Goal: Task Accomplishment & Management: Manage account settings

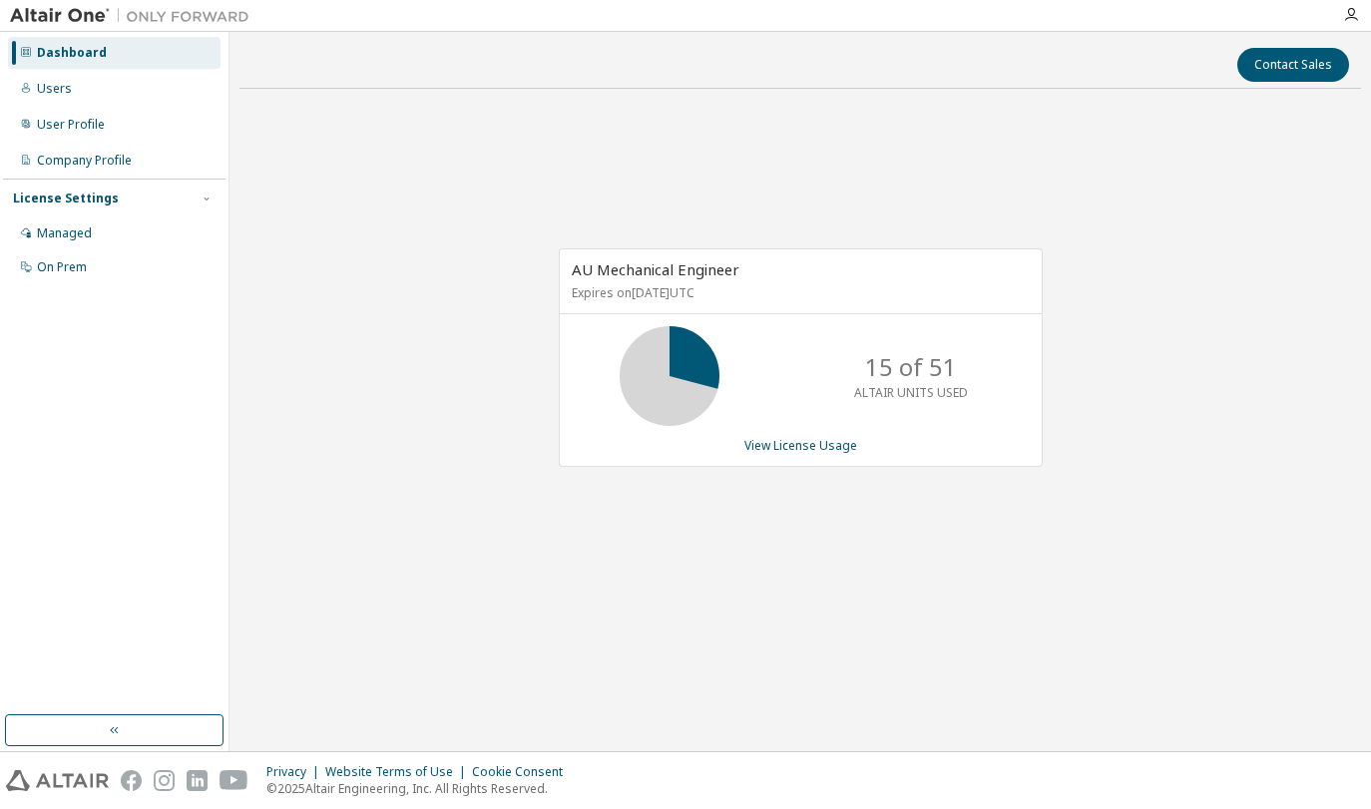
click at [474, 379] on div "AU Mechanical Engineer Expires on February 1, 2026 UTC 15 of 51 ALTAIR UNITS US…" at bounding box center [799, 368] width 1121 height 526
click at [682, 365] on icon at bounding box center [670, 376] width 50 height 50
click at [822, 447] on link "View License Usage" at bounding box center [800, 445] width 113 height 17
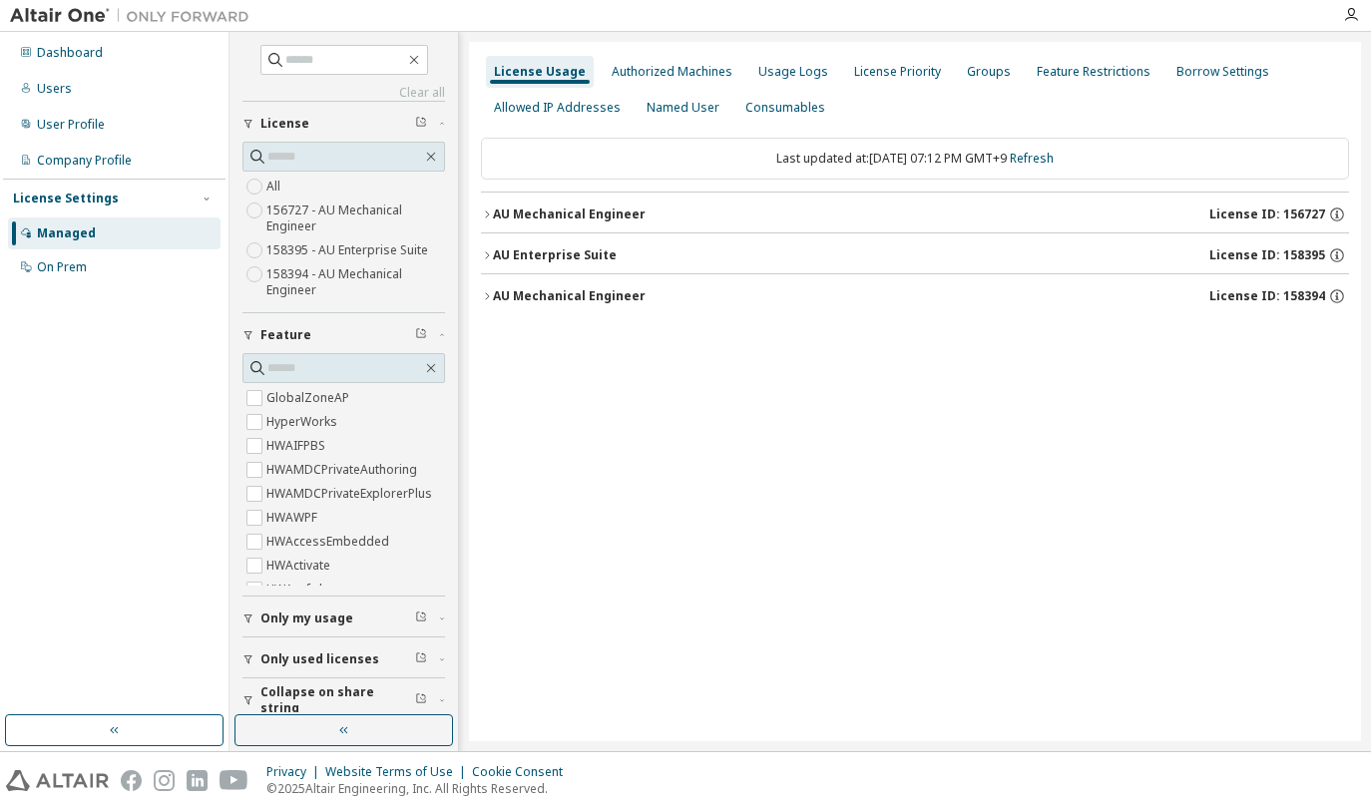
click at [484, 214] on icon "button" at bounding box center [487, 215] width 12 height 12
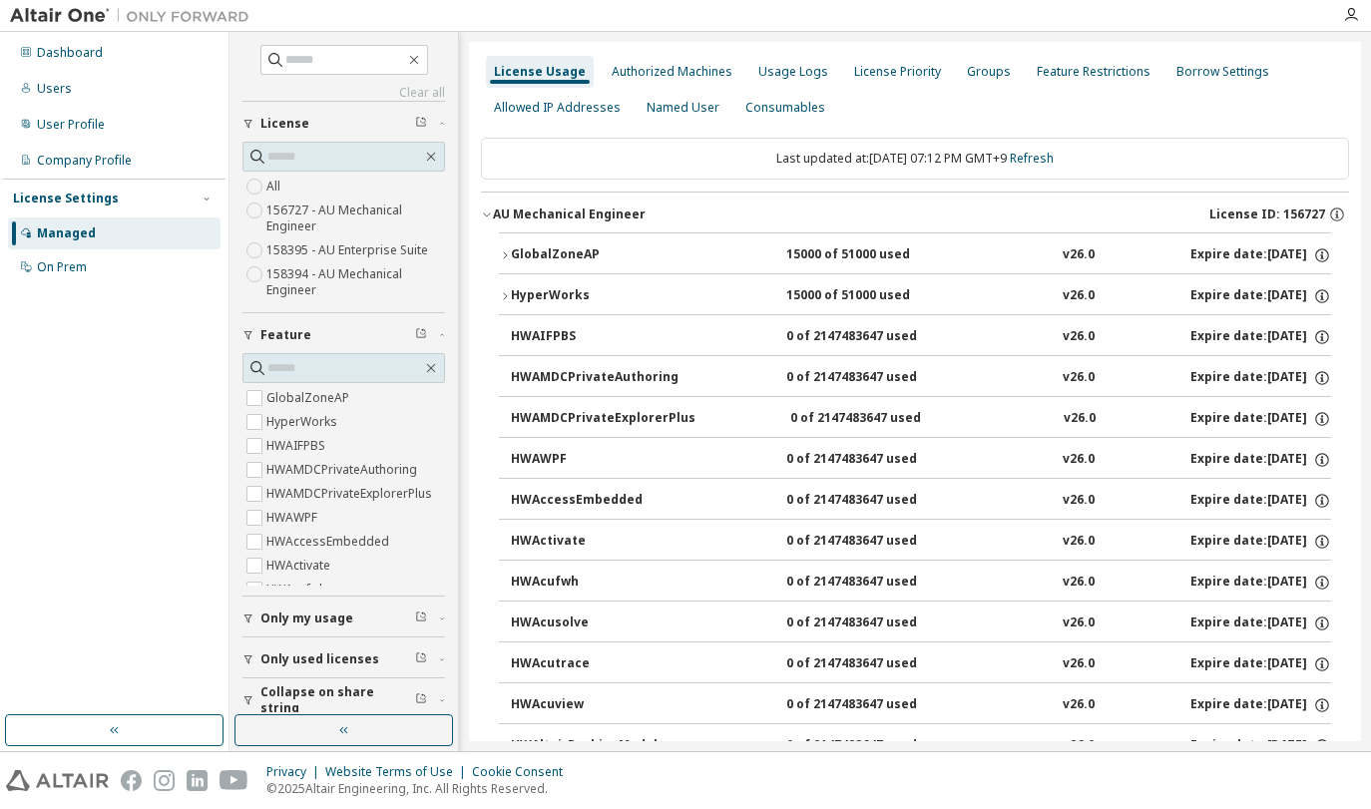
click at [501, 297] on icon "button" at bounding box center [505, 296] width 12 height 12
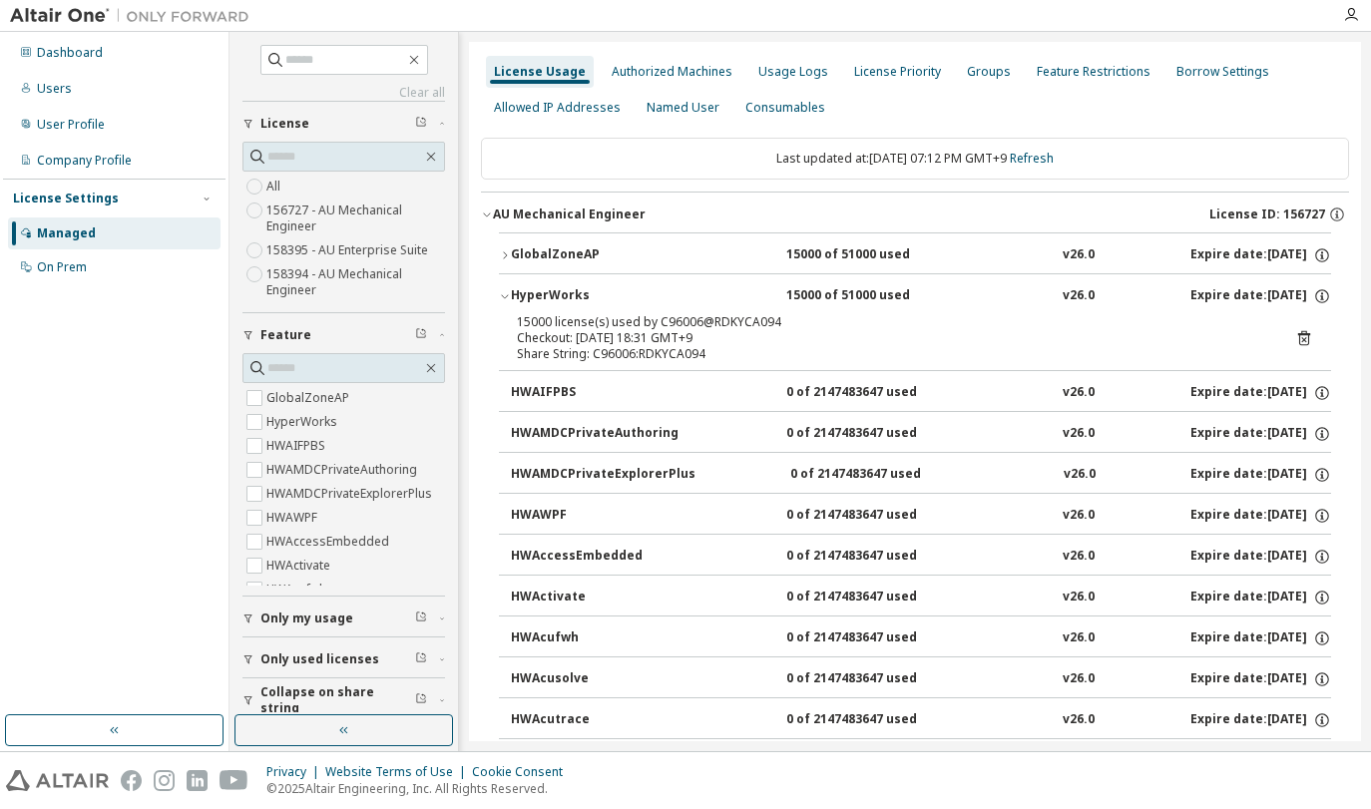
click at [633, 338] on div "Checkout: 2025-09-29 18:31 GMT+9" at bounding box center [891, 338] width 748 height 16
click at [1298, 338] on icon at bounding box center [1304, 338] width 12 height 15
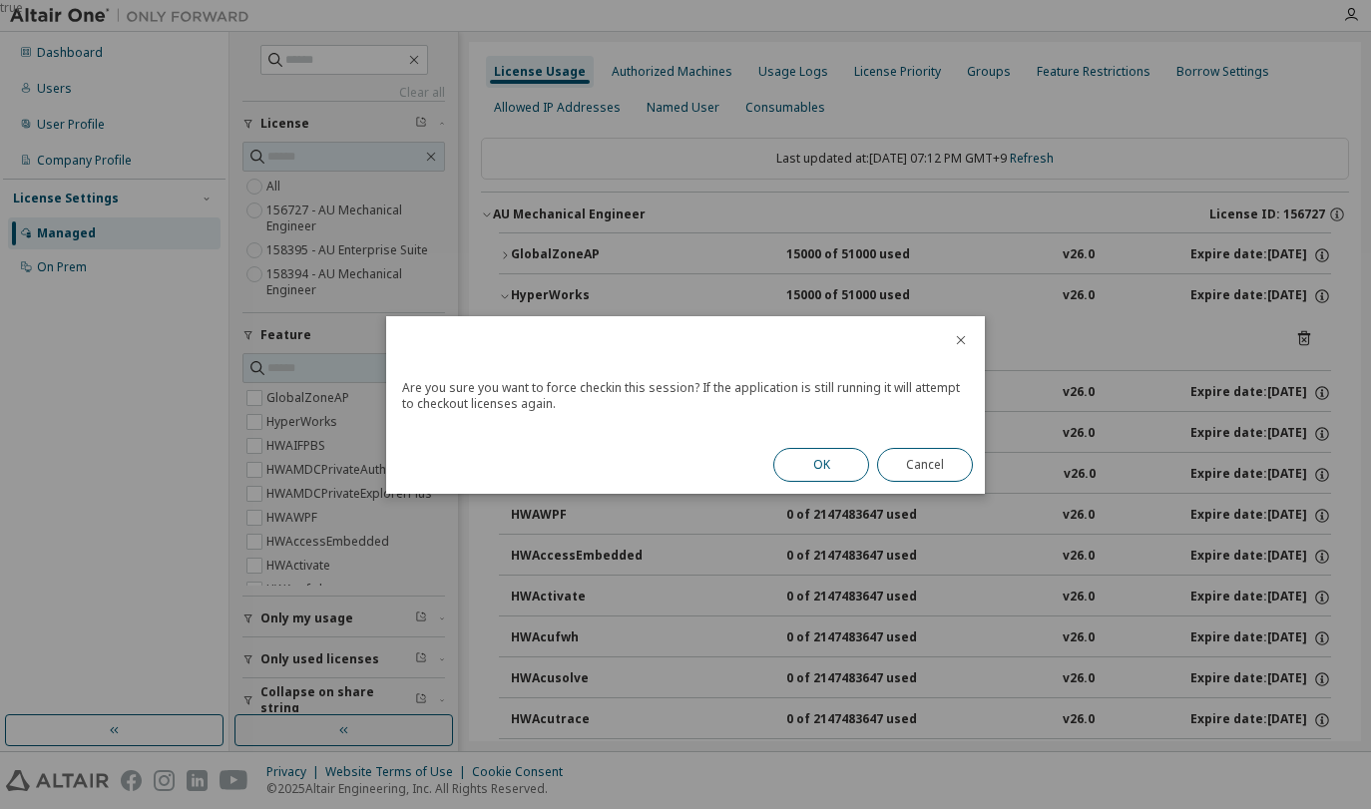
click at [832, 463] on button "OK" at bounding box center [821, 465] width 96 height 34
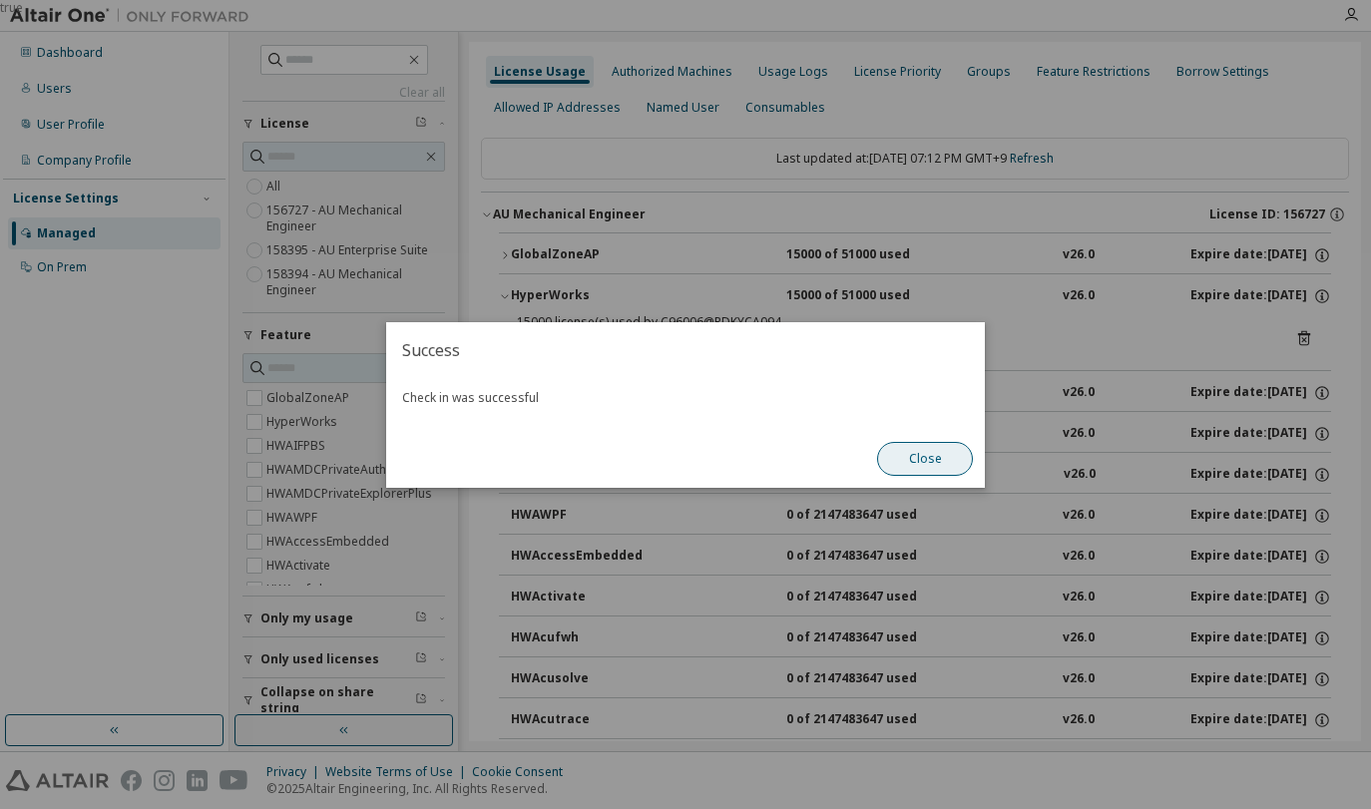
click at [939, 456] on button "Close" at bounding box center [925, 459] width 96 height 34
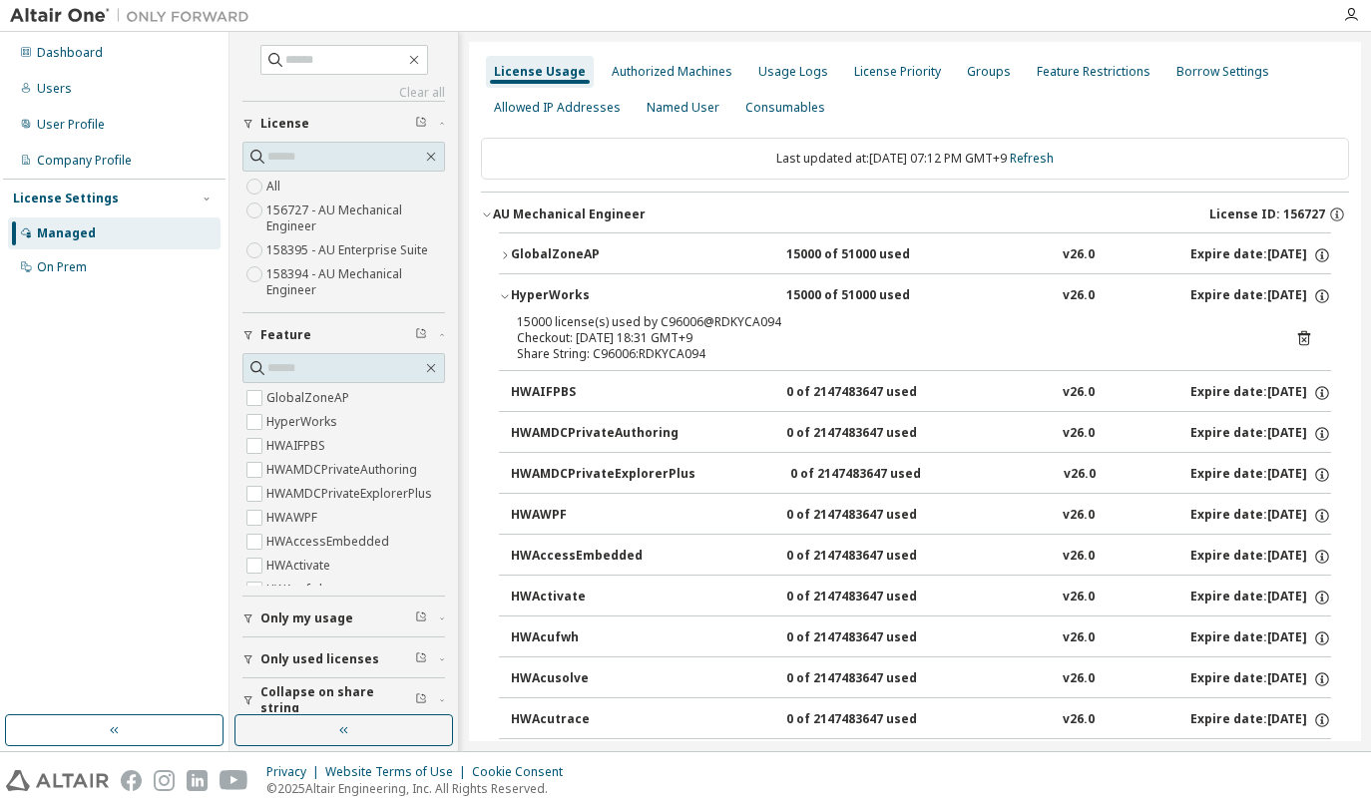
click at [506, 294] on icon "button" at bounding box center [505, 296] width 12 height 12
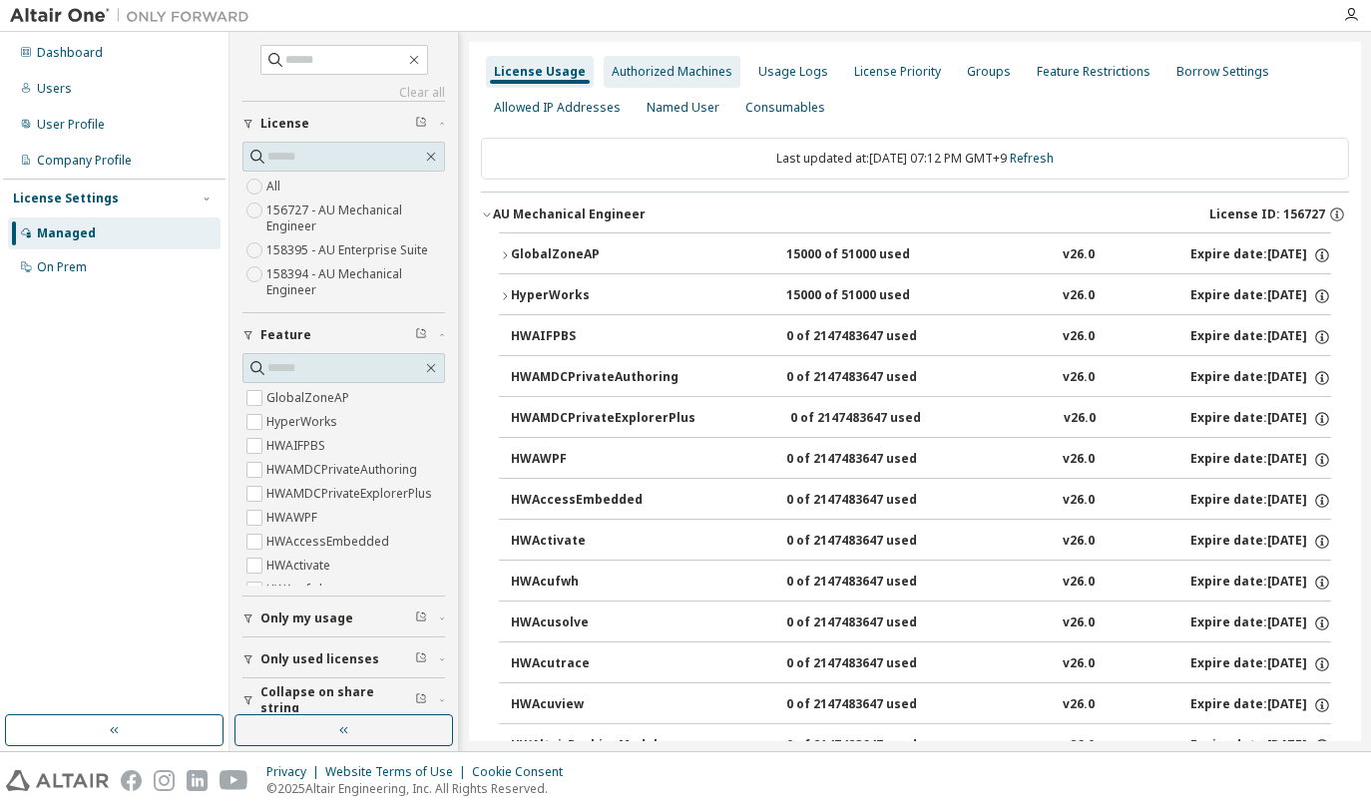
click at [676, 64] on div "Authorized Machines" at bounding box center [672, 72] width 121 height 16
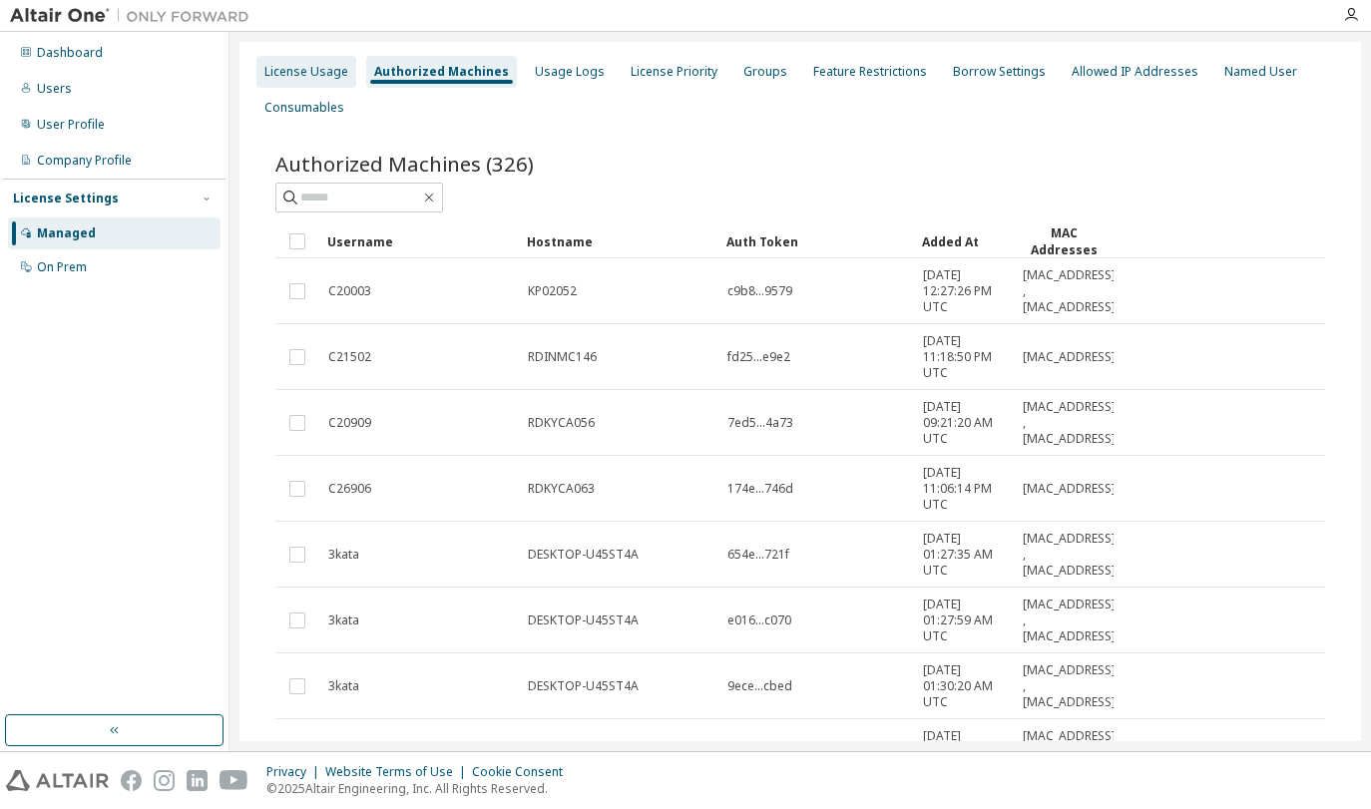
click at [290, 70] on div "License Usage" at bounding box center [306, 72] width 84 height 16
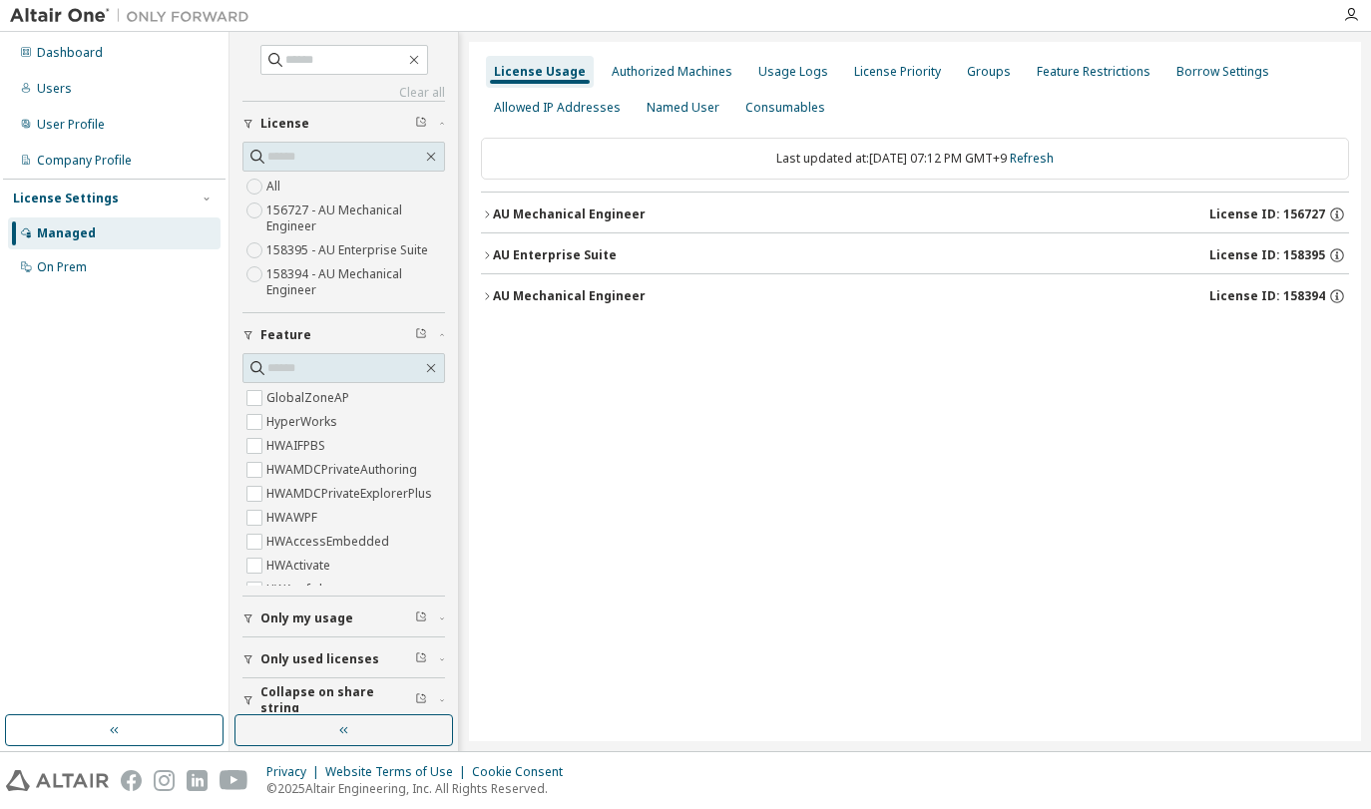
click at [485, 216] on icon "button" at bounding box center [487, 215] width 12 height 12
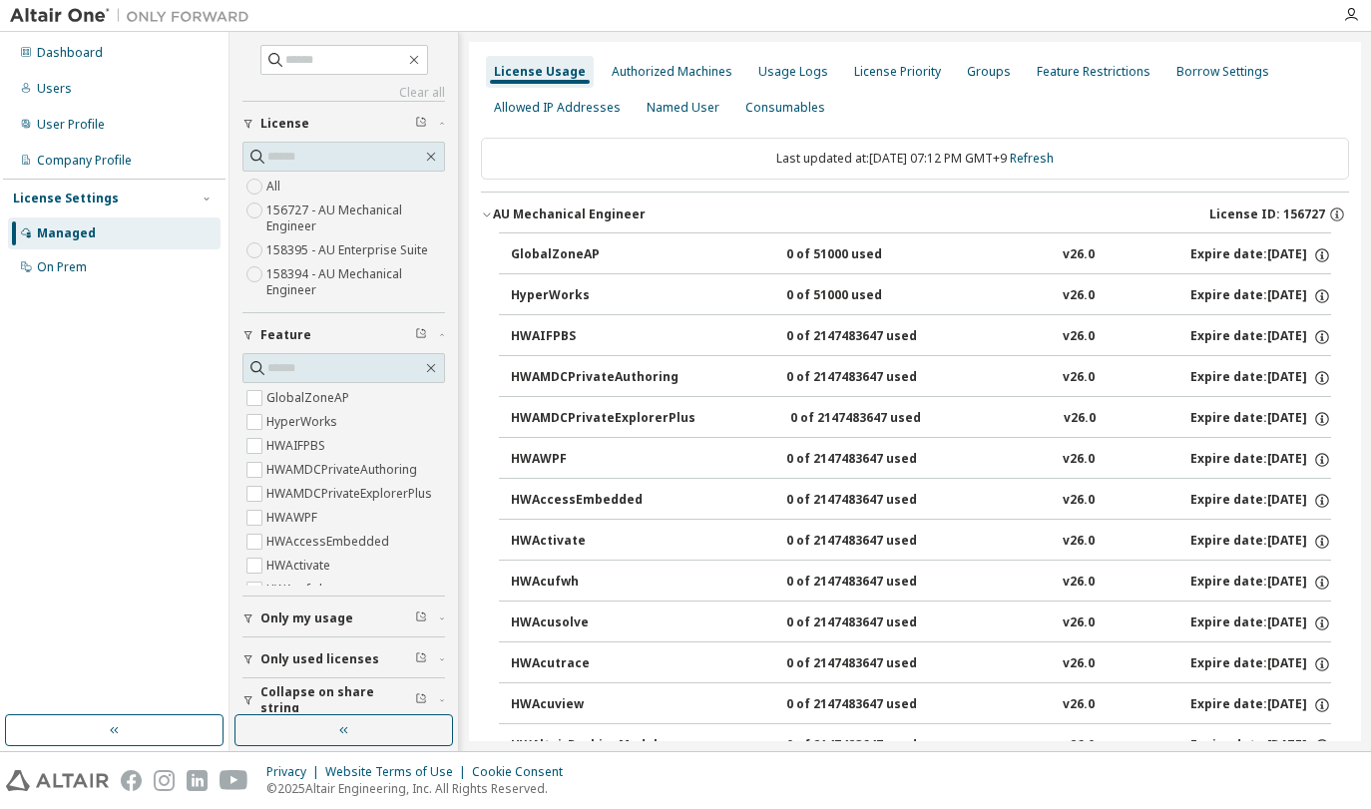
click at [481, 217] on icon "button" at bounding box center [487, 215] width 12 height 12
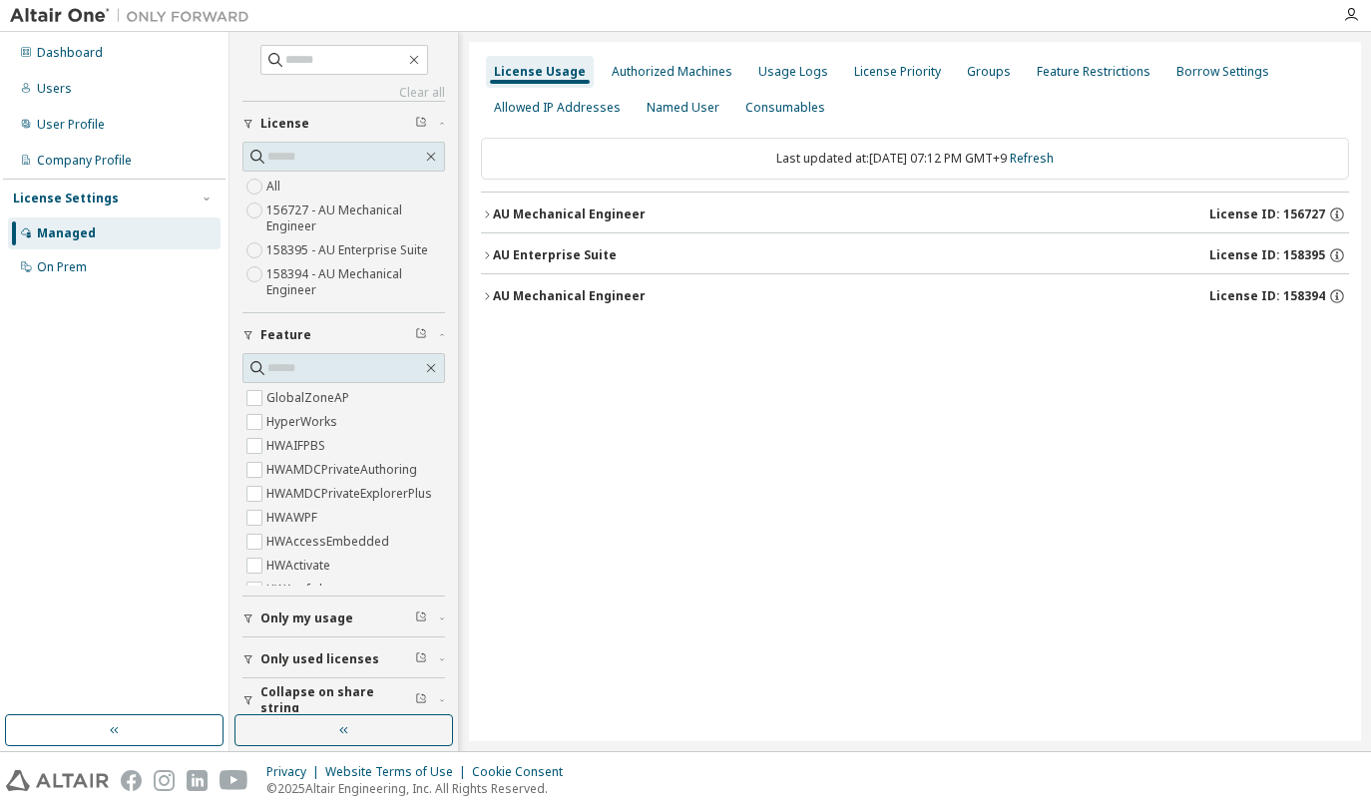
click at [483, 253] on icon "button" at bounding box center [487, 255] width 12 height 12
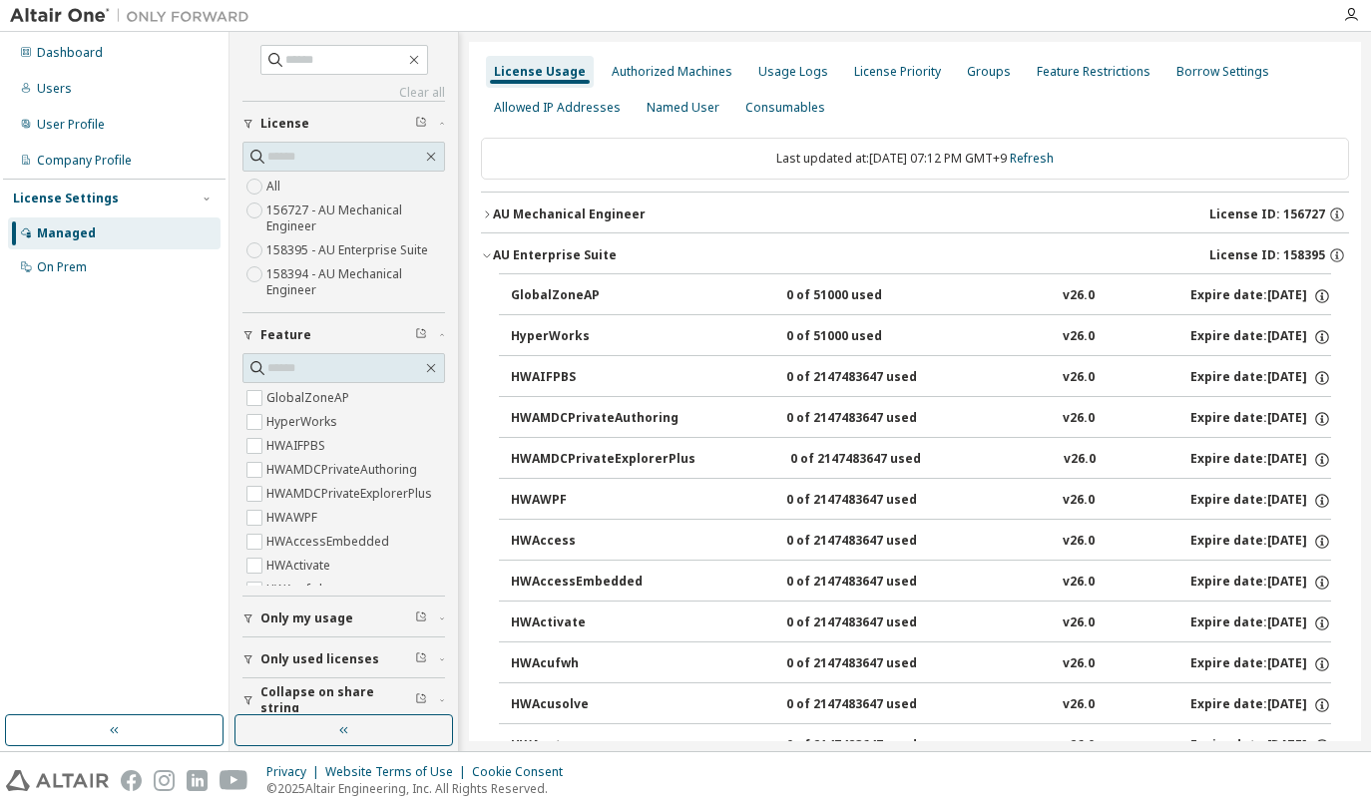
click at [483, 253] on icon "button" at bounding box center [487, 255] width 12 height 12
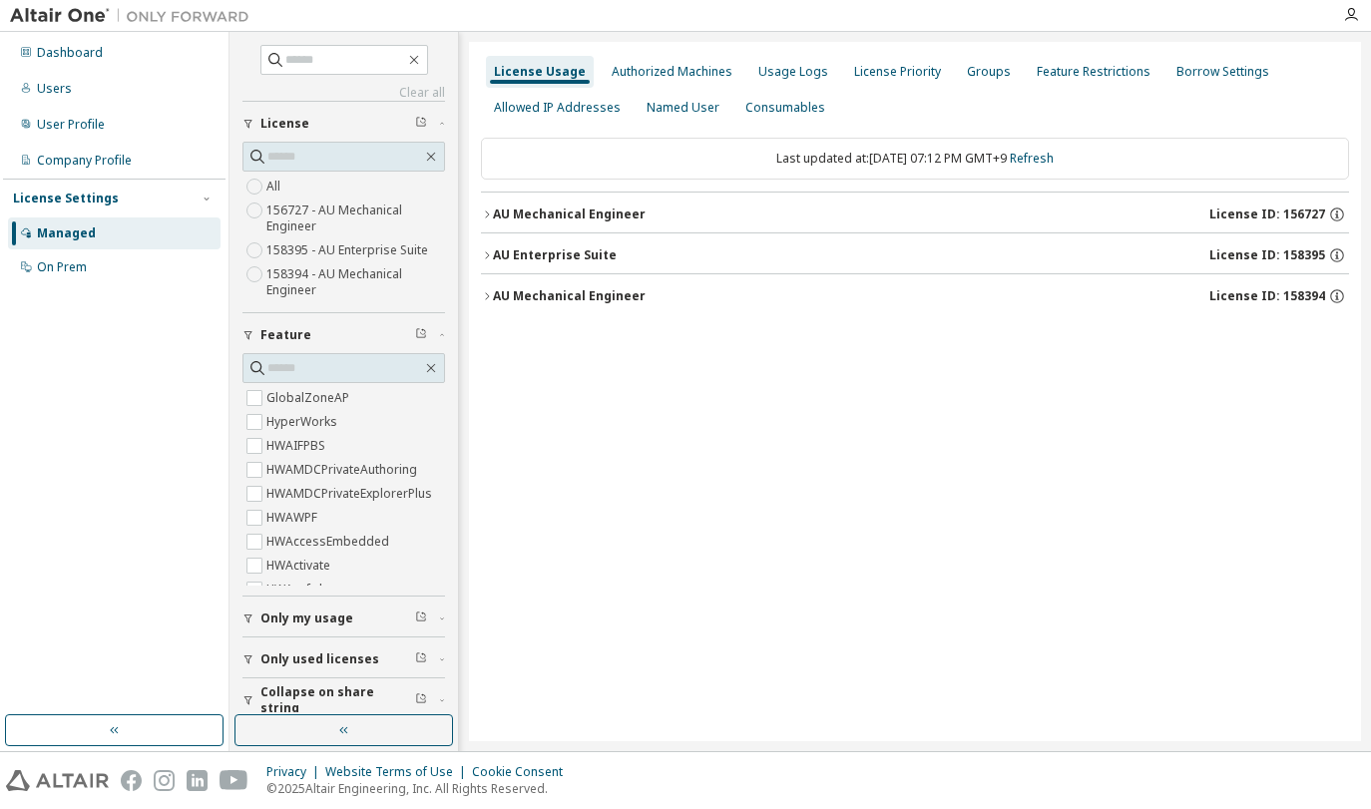
click at [488, 297] on icon "button" at bounding box center [487, 295] width 4 height 7
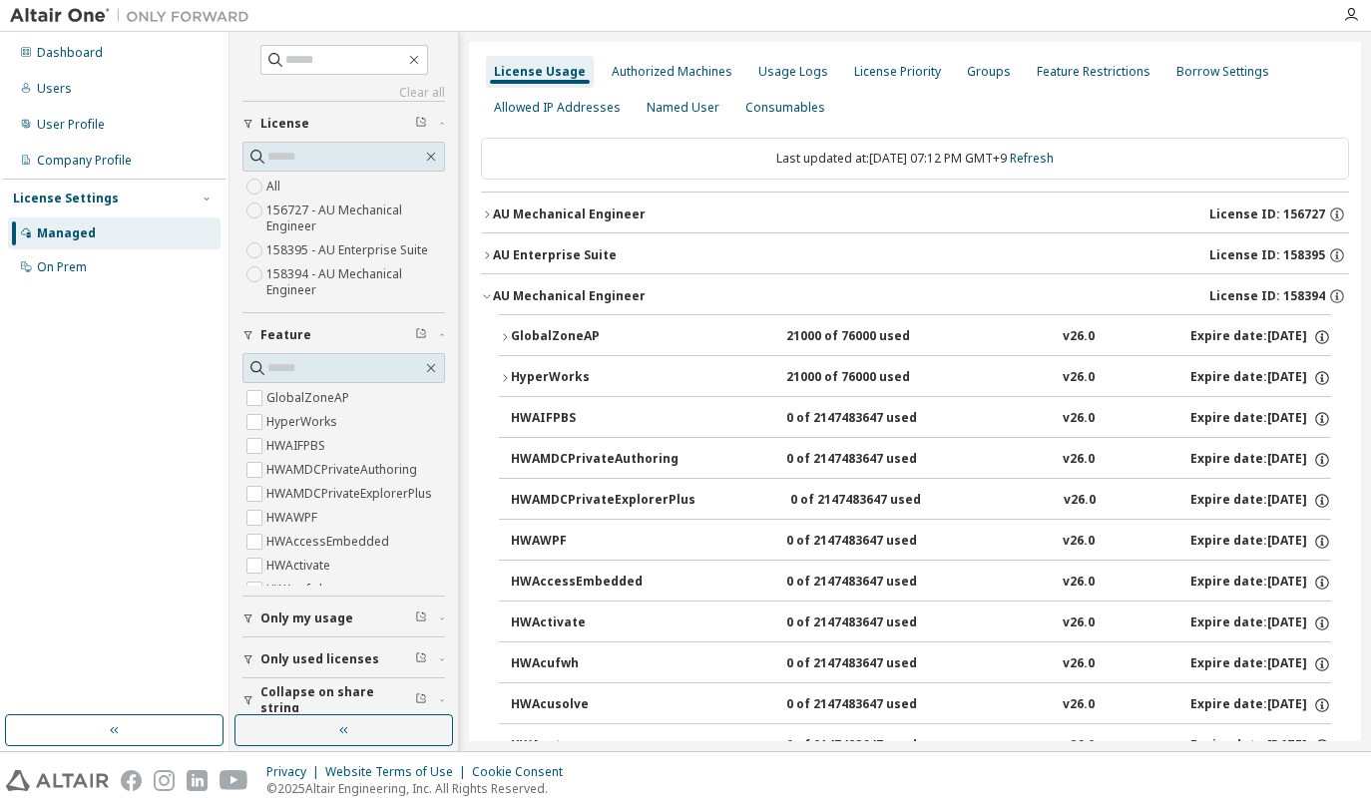
click at [488, 297] on icon "button" at bounding box center [486, 297] width 7 height 4
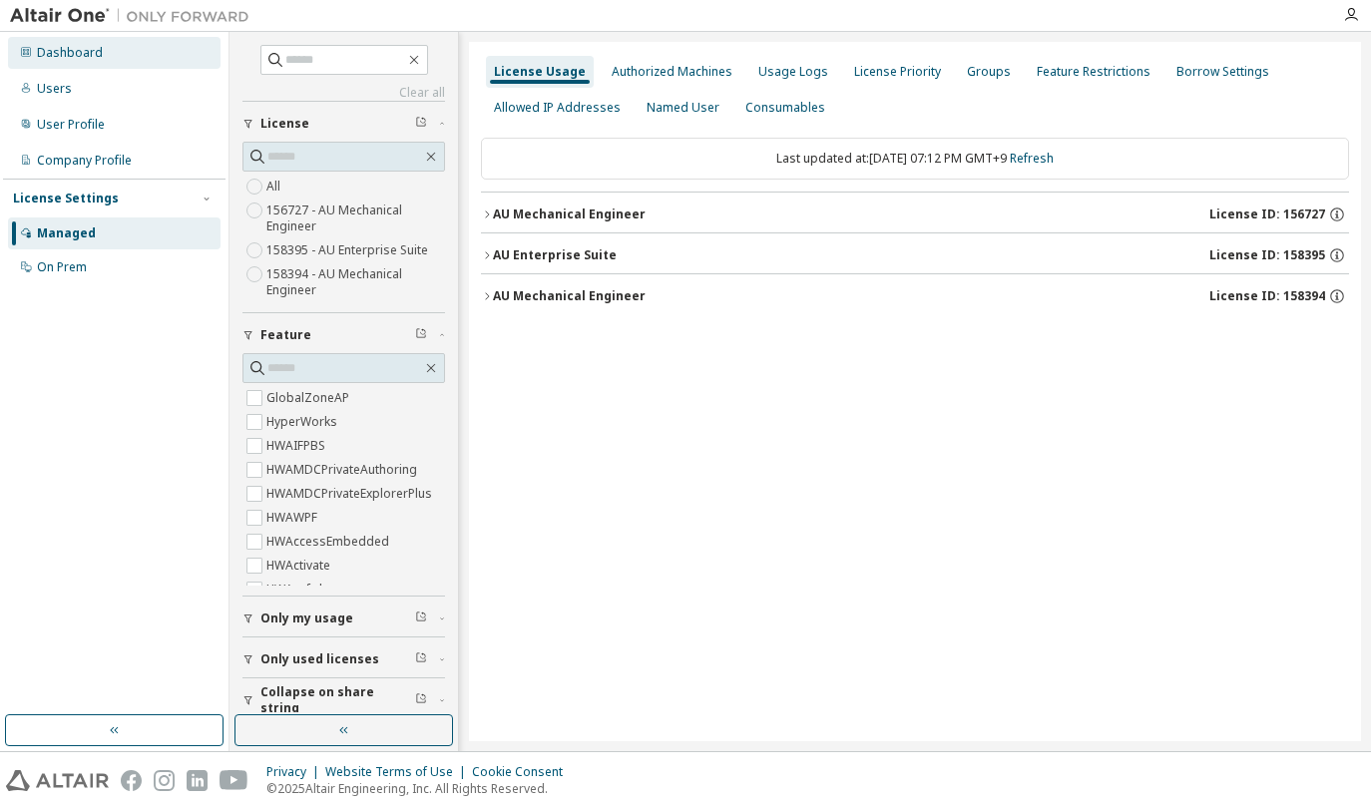
click at [58, 55] on div "Dashboard" at bounding box center [70, 53] width 66 height 16
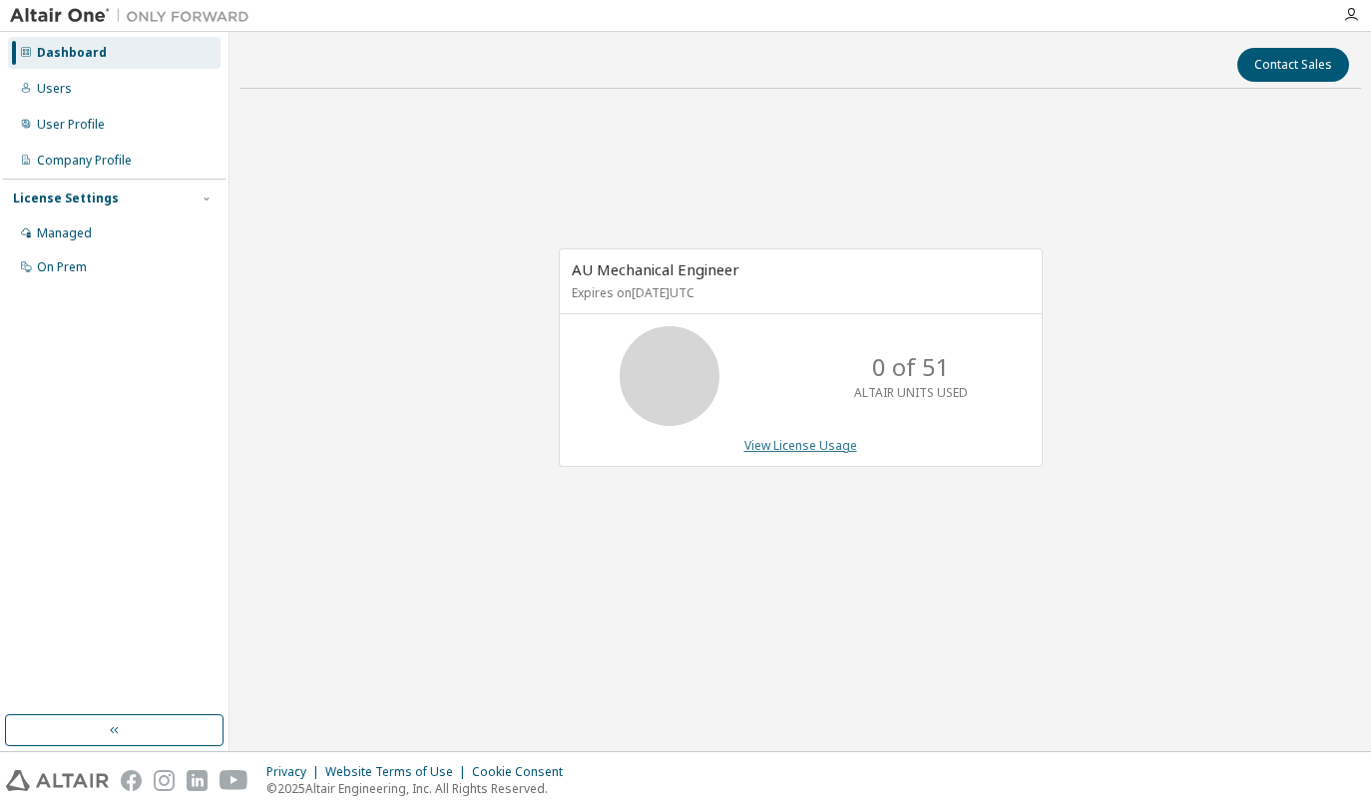
click at [806, 444] on link "View License Usage" at bounding box center [800, 445] width 113 height 17
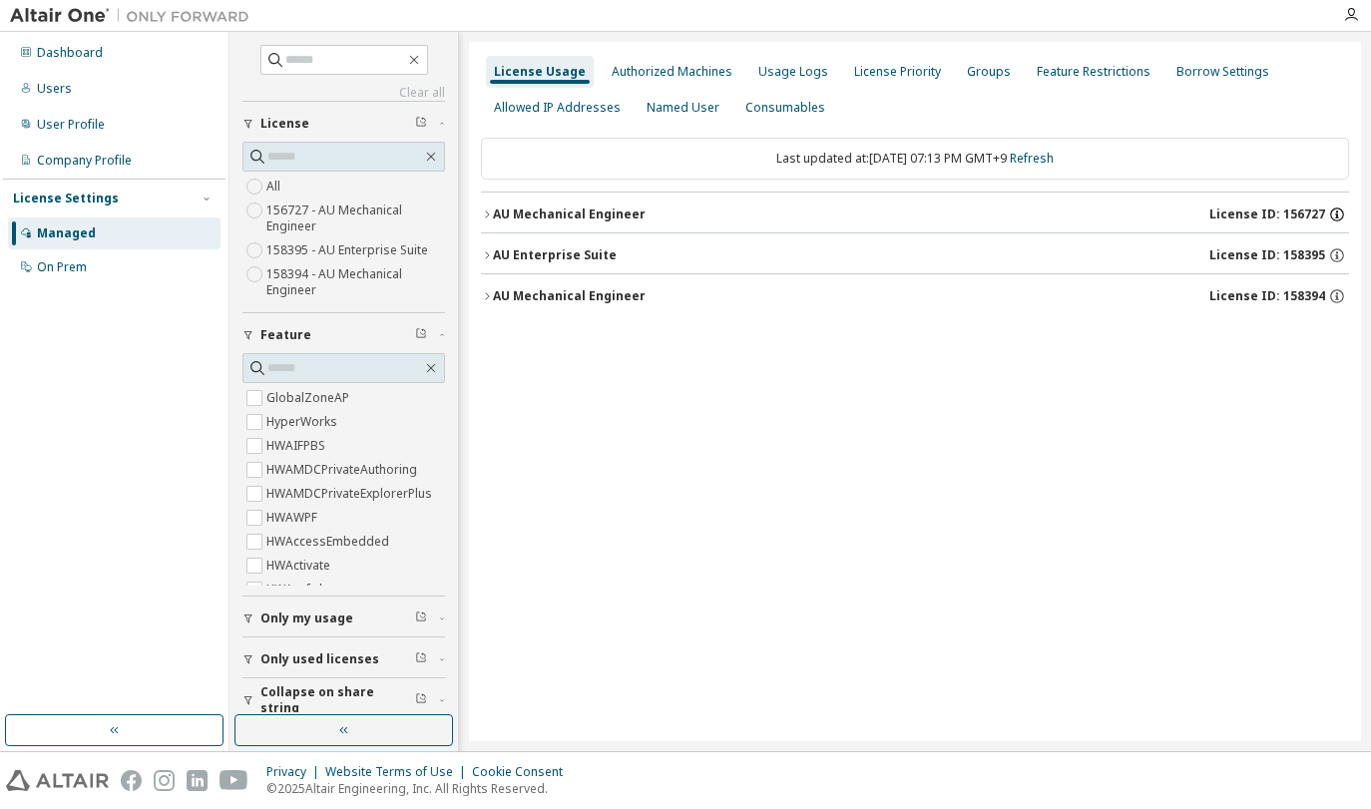
click at [1338, 215] on icon "button" at bounding box center [1337, 215] width 18 height 18
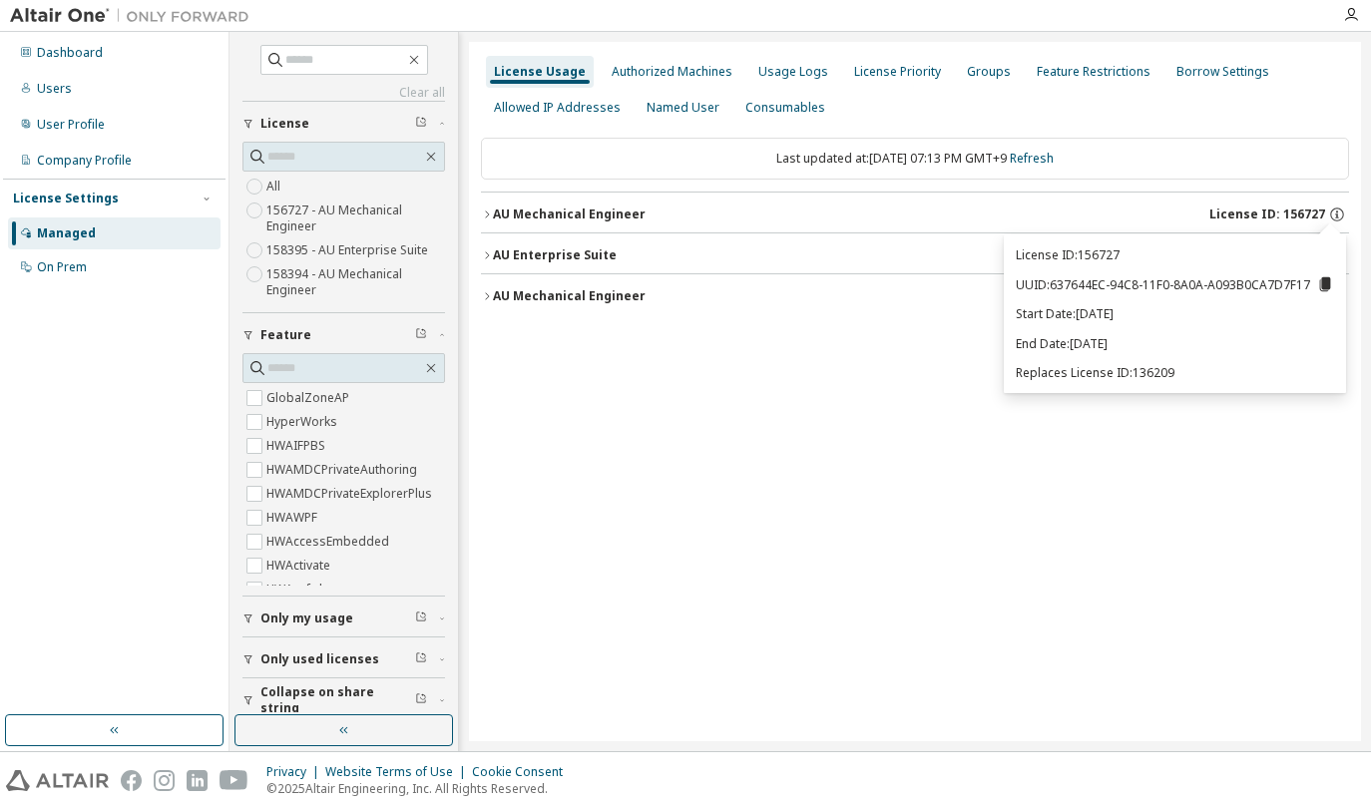
click at [899, 342] on div "License Usage Authorized Machines Usage Logs License Priority Groups Feature Re…" at bounding box center [915, 391] width 892 height 699
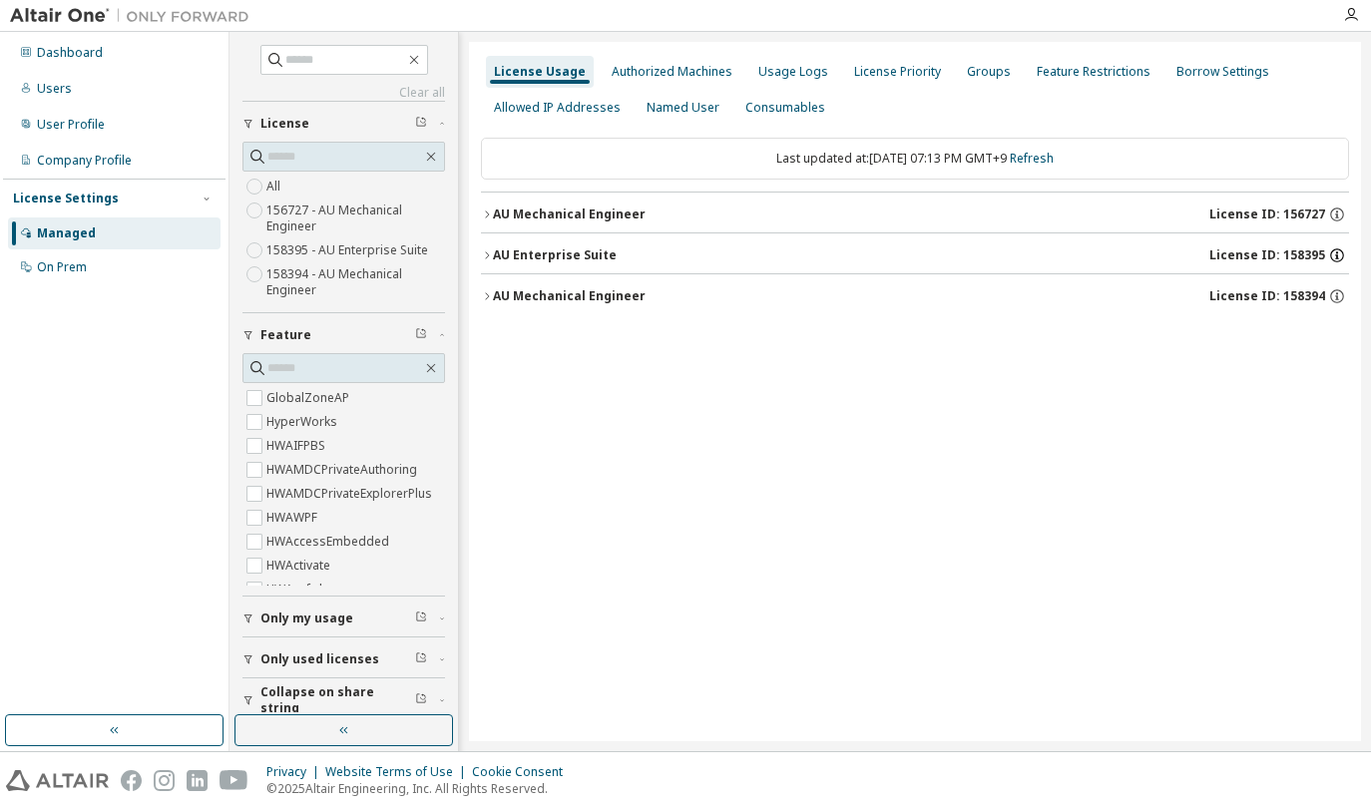
click at [1339, 251] on icon "button" at bounding box center [1337, 255] width 18 height 18
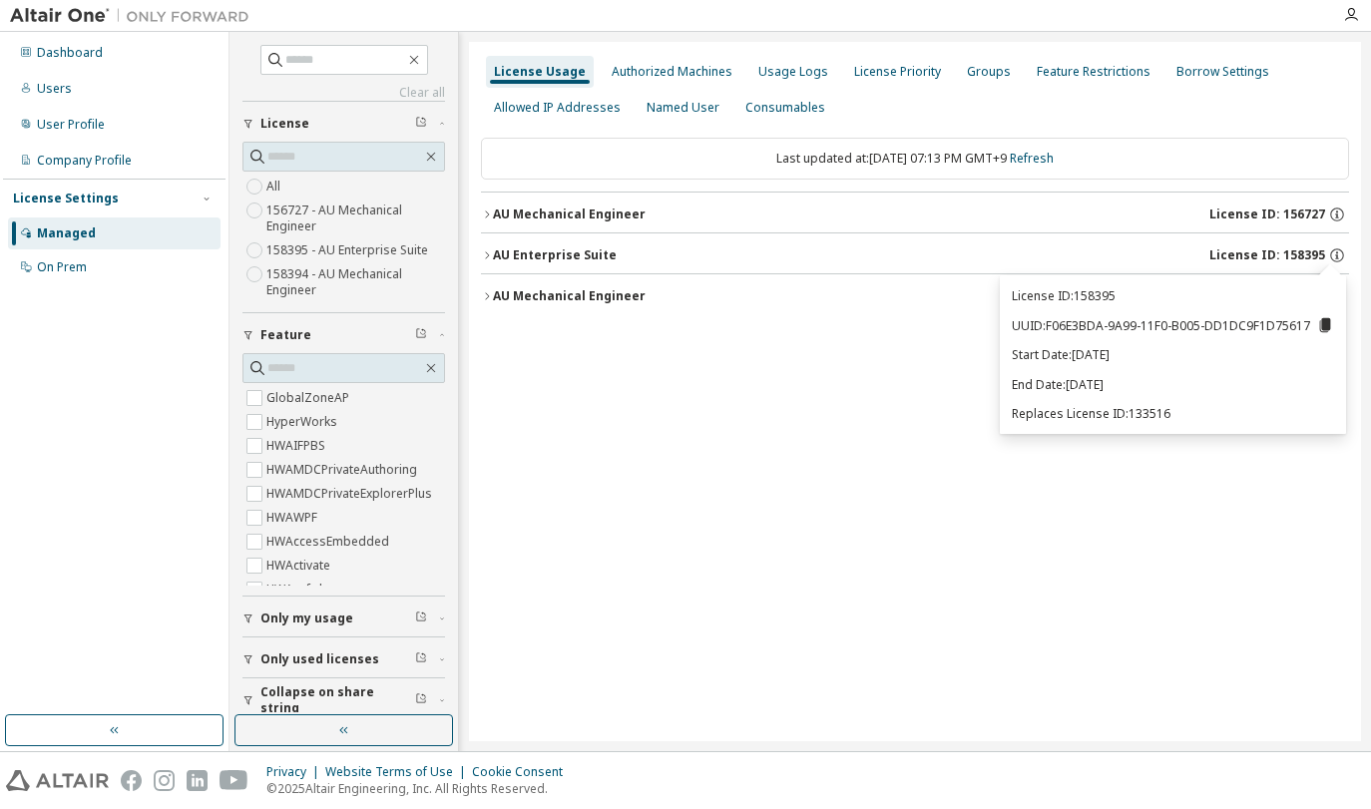
click at [837, 366] on div "License Usage Authorized Machines Usage Logs License Priority Groups Feature Re…" at bounding box center [915, 391] width 892 height 699
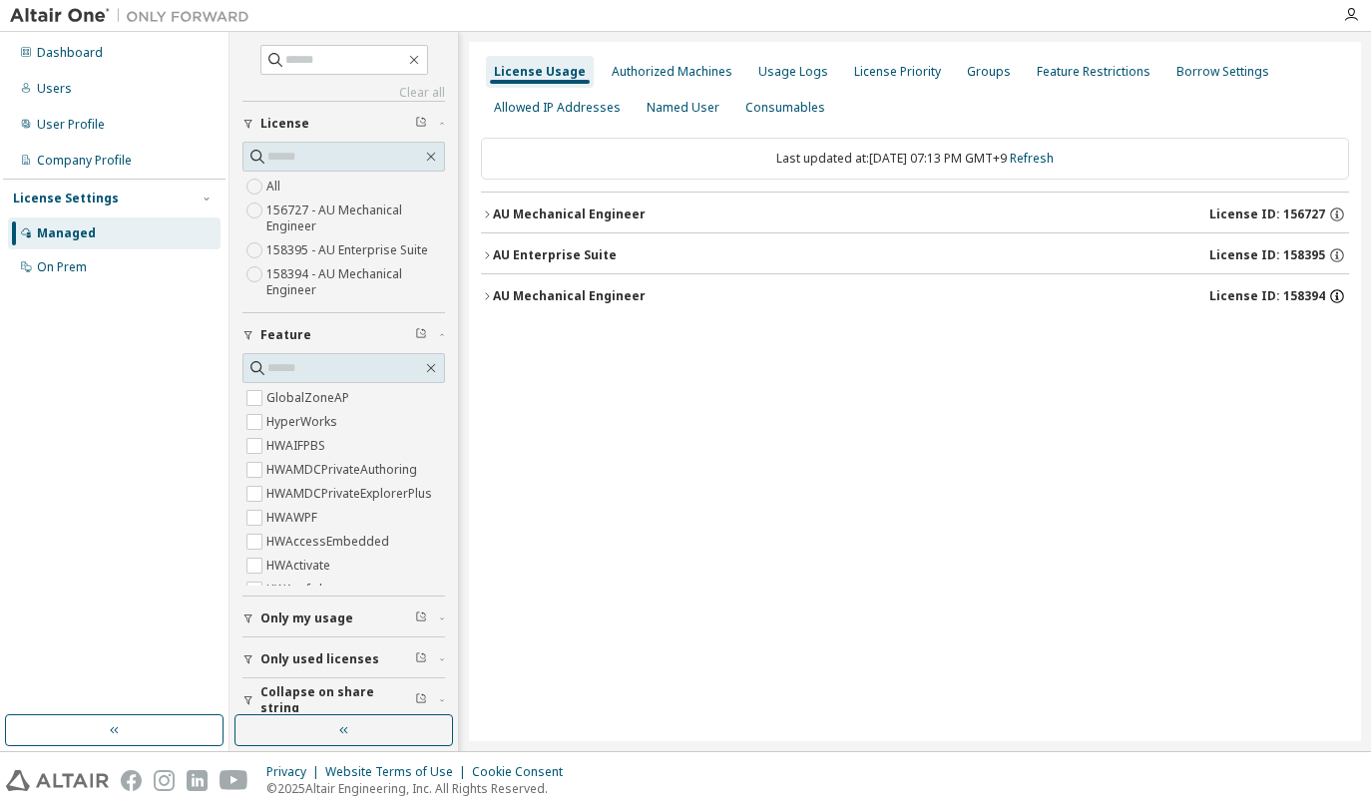
click at [1339, 298] on icon "button" at bounding box center [1337, 296] width 18 height 18
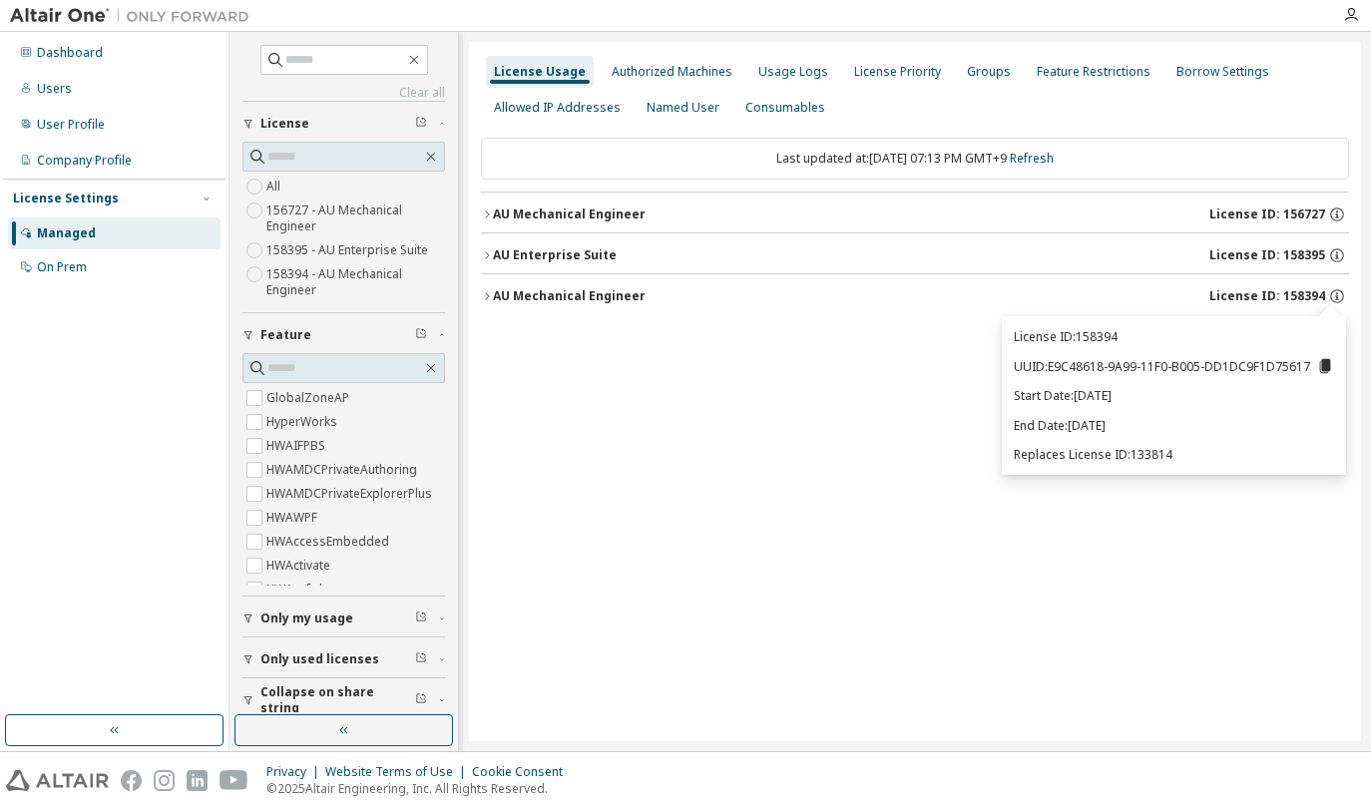
click at [859, 380] on div "License Usage Authorized Machines Usage Logs License Priority Groups Feature Re…" at bounding box center [915, 391] width 892 height 699
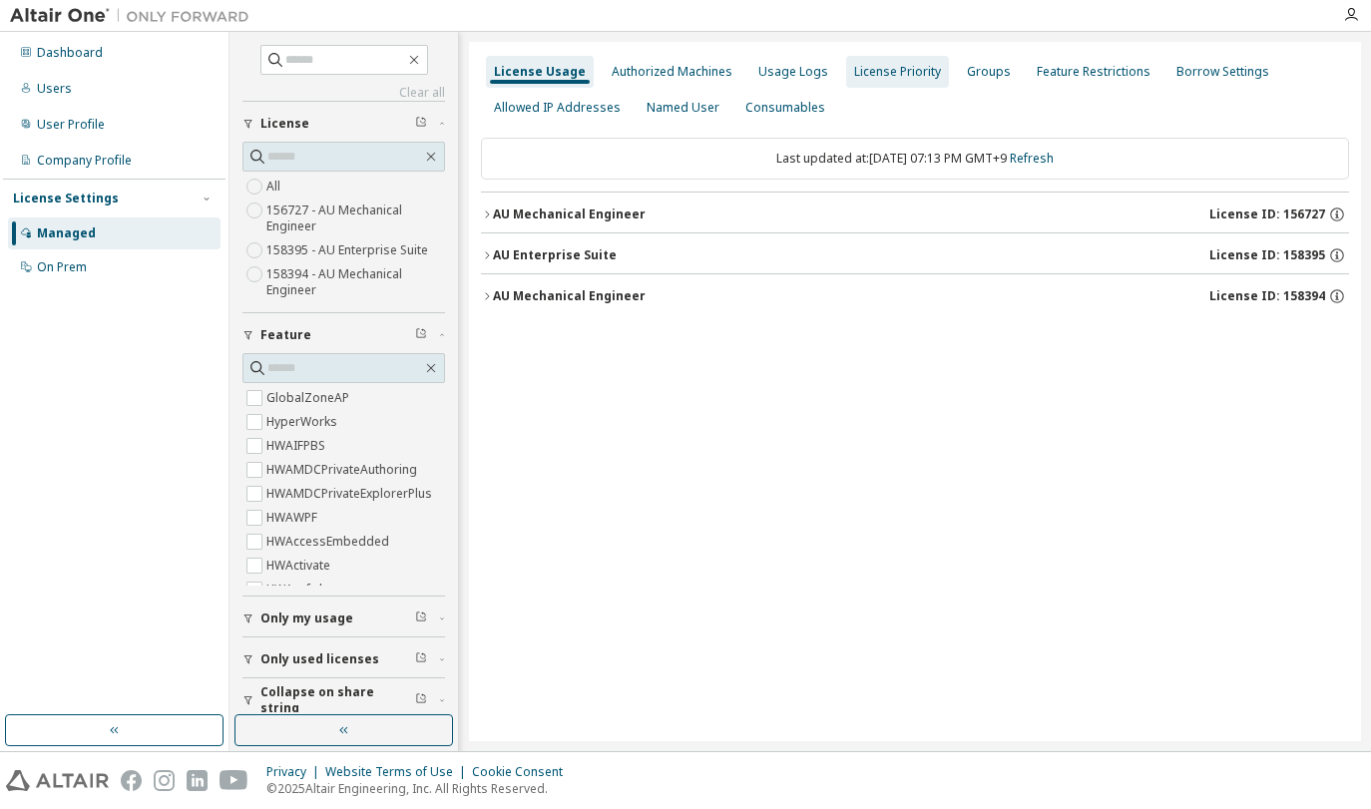
click at [895, 69] on div "License Priority" at bounding box center [897, 72] width 87 height 16
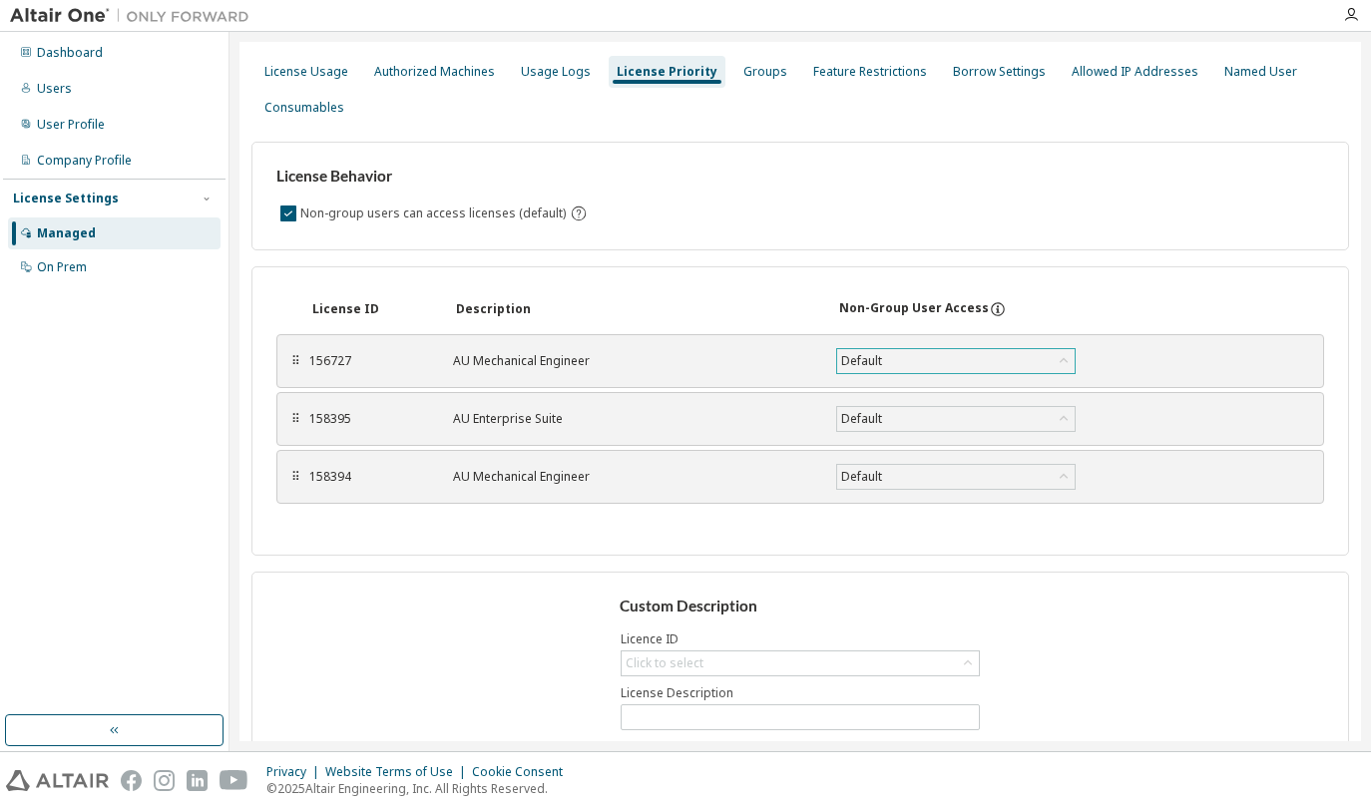
click at [1061, 361] on icon at bounding box center [1064, 359] width 8 height 5
click at [1054, 239] on div "License Behavior Non-group users can access licenses (default)" at bounding box center [799, 196] width 1097 height 109
click at [57, 86] on div "Users" at bounding box center [54, 89] width 35 height 16
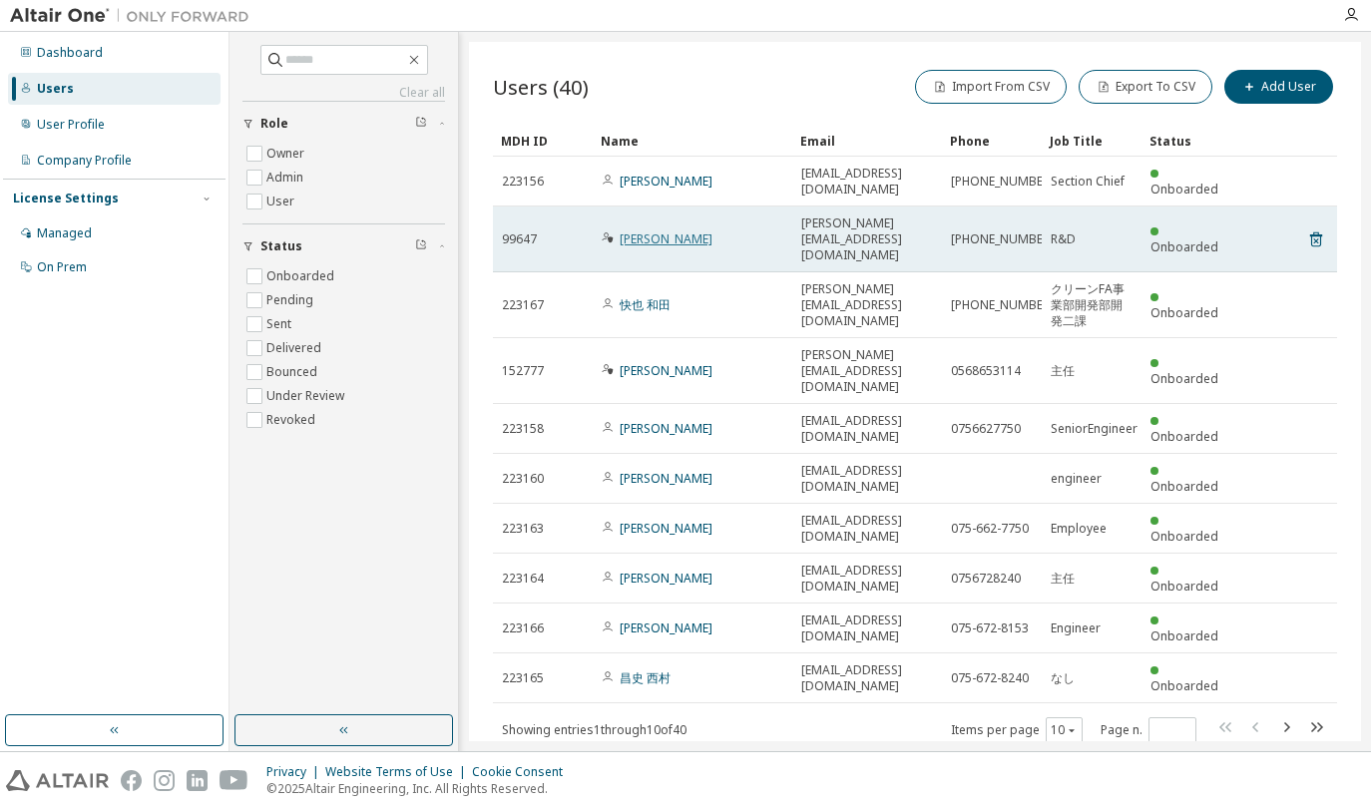
click at [647, 230] on link "Yusuke Yoshimura" at bounding box center [666, 238] width 93 height 17
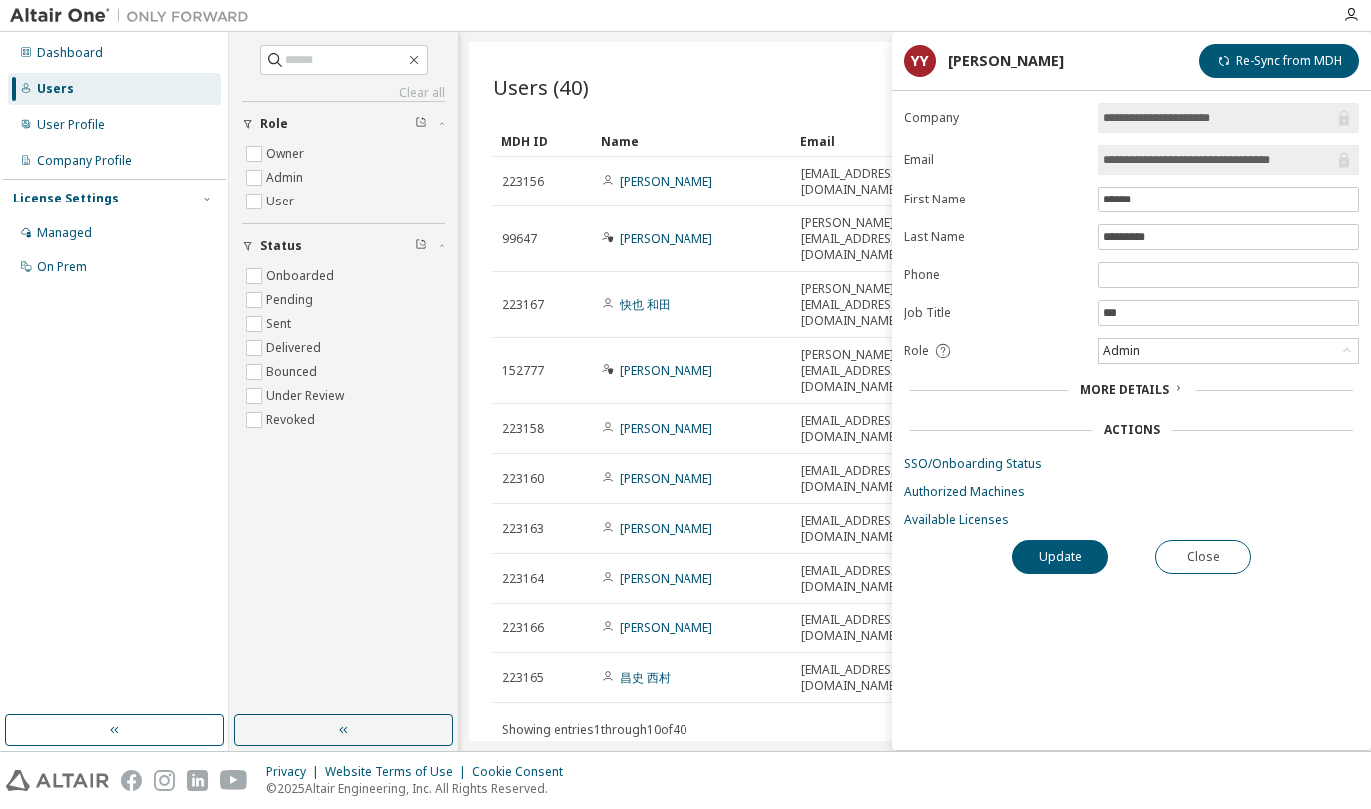
click at [1134, 388] on span "More Details" at bounding box center [1125, 389] width 90 height 17
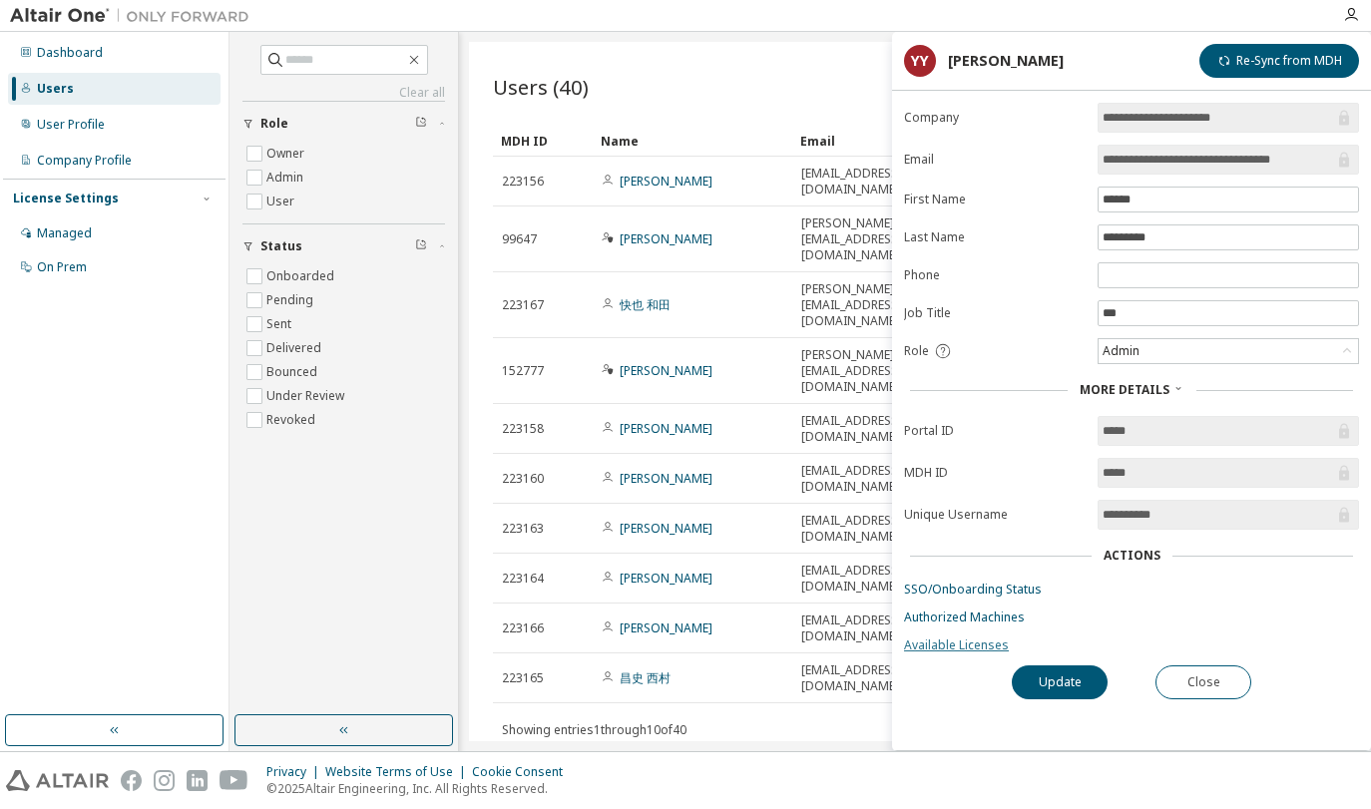
click at [982, 647] on link "Available Licenses" at bounding box center [1131, 646] width 455 height 16
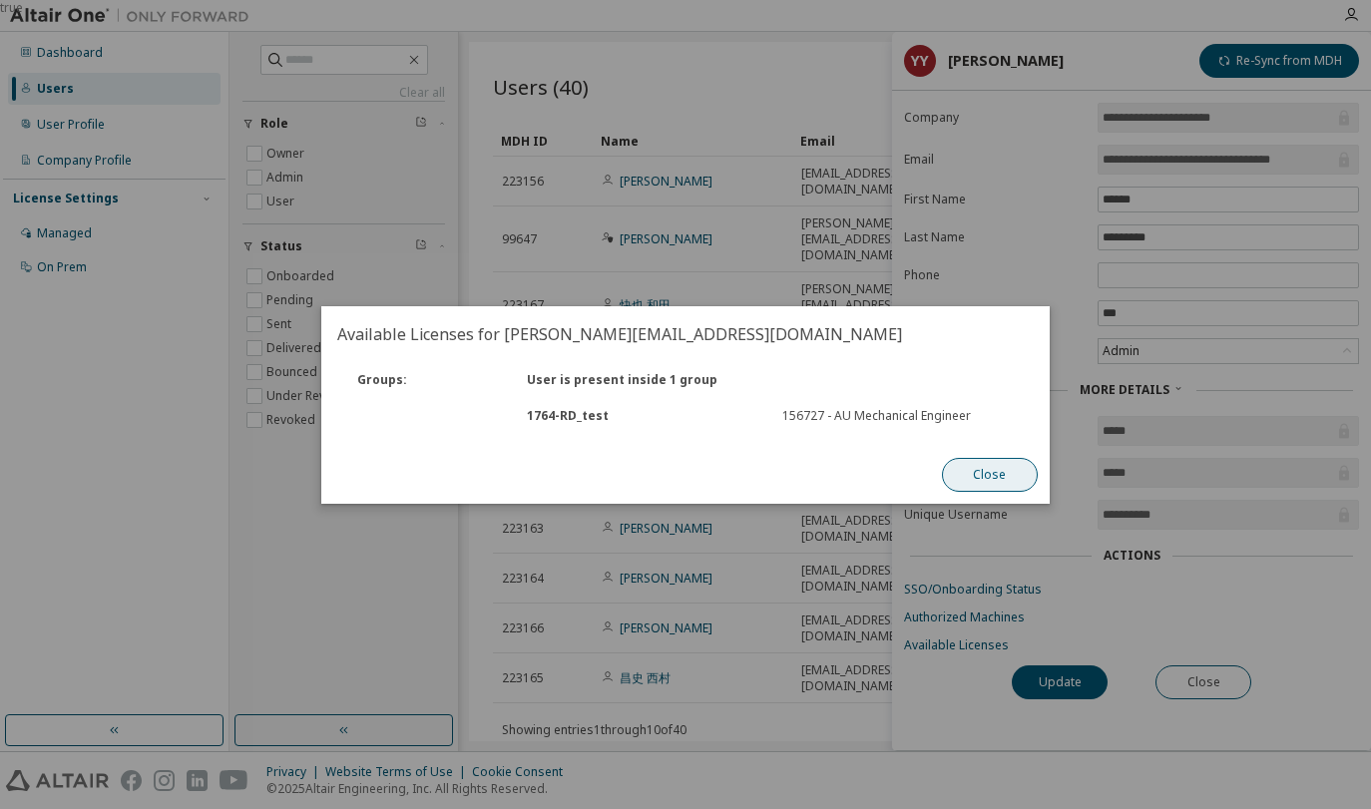
click at [1000, 474] on button "Close" at bounding box center [990, 475] width 96 height 34
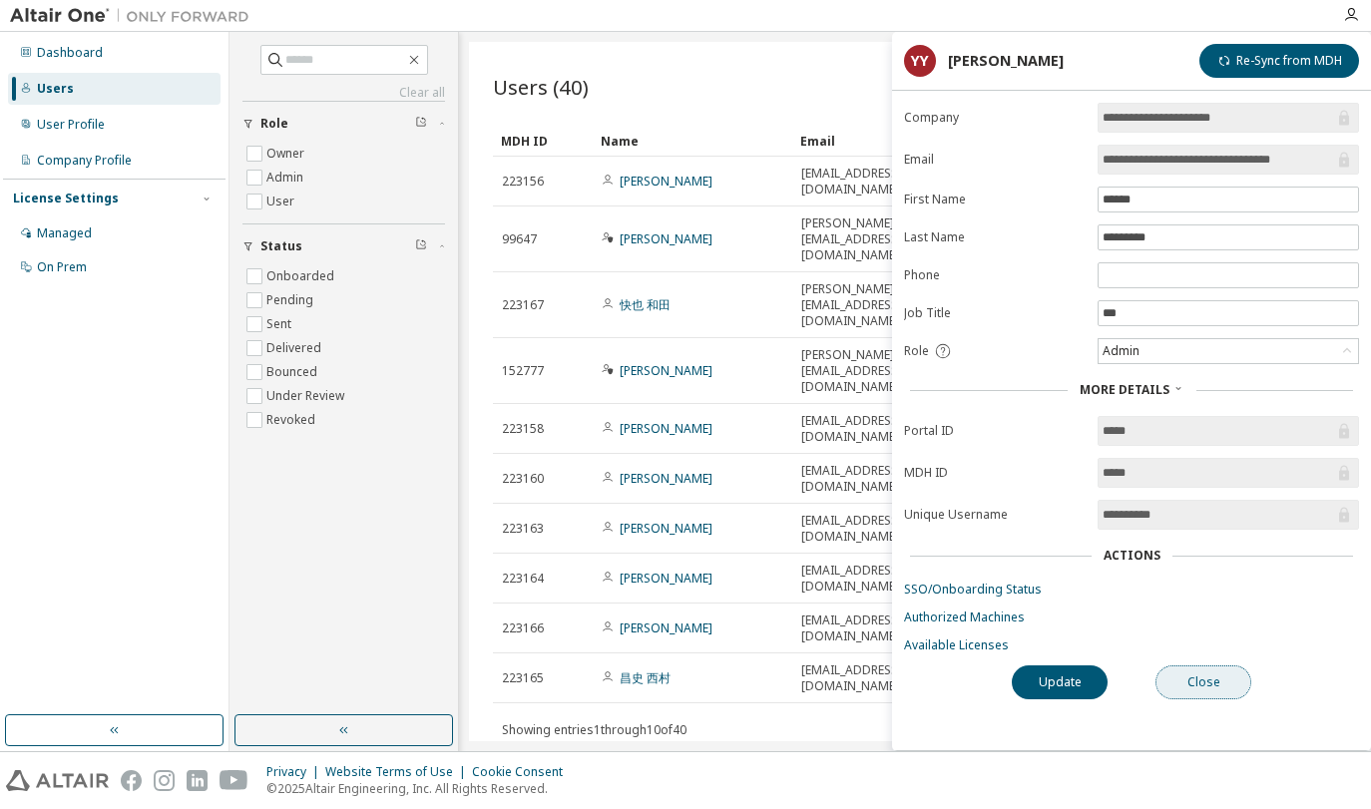
click at [1196, 683] on button "Close" at bounding box center [1203, 682] width 96 height 34
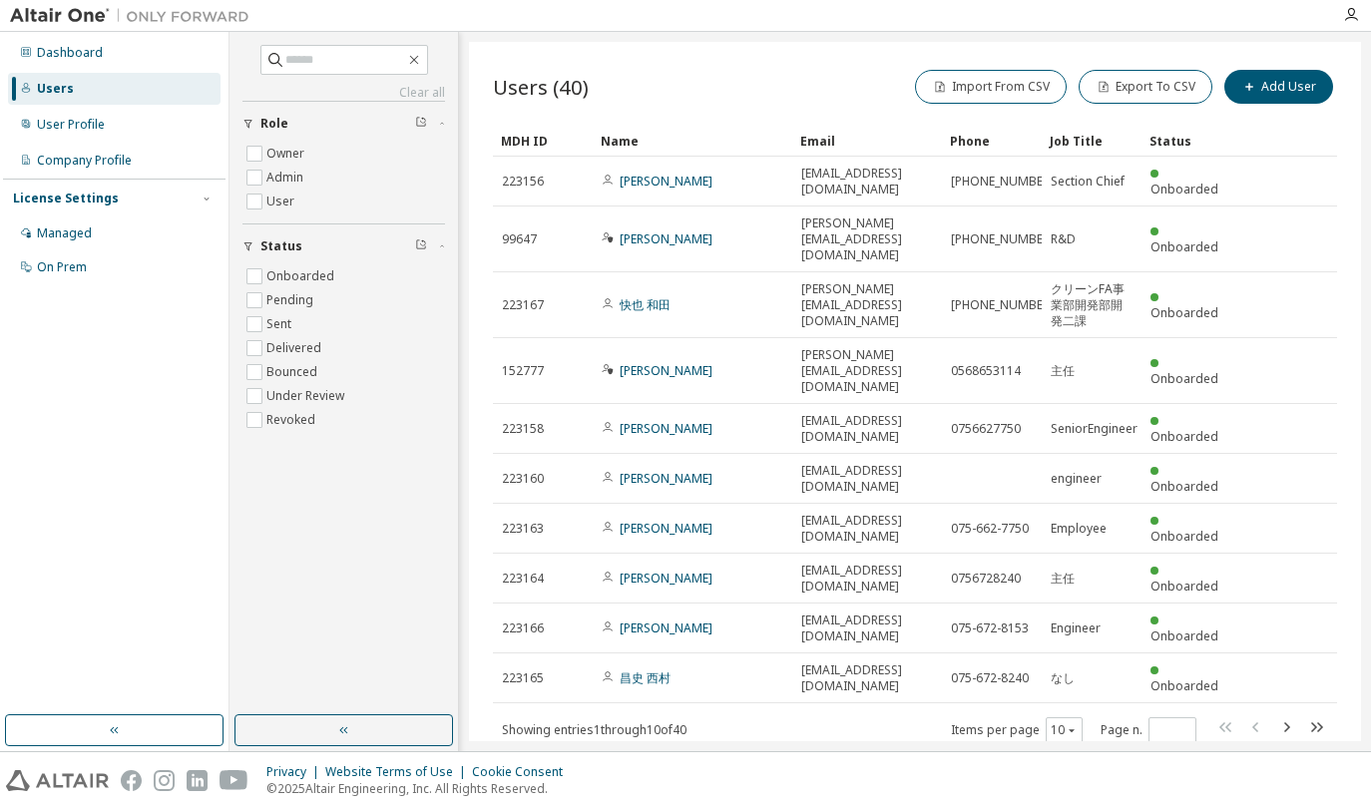
click at [728, 612] on div "Users (40) Import From CSV Export To CSV Add User Clear Load Save Save As Field…" at bounding box center [915, 391] width 892 height 699
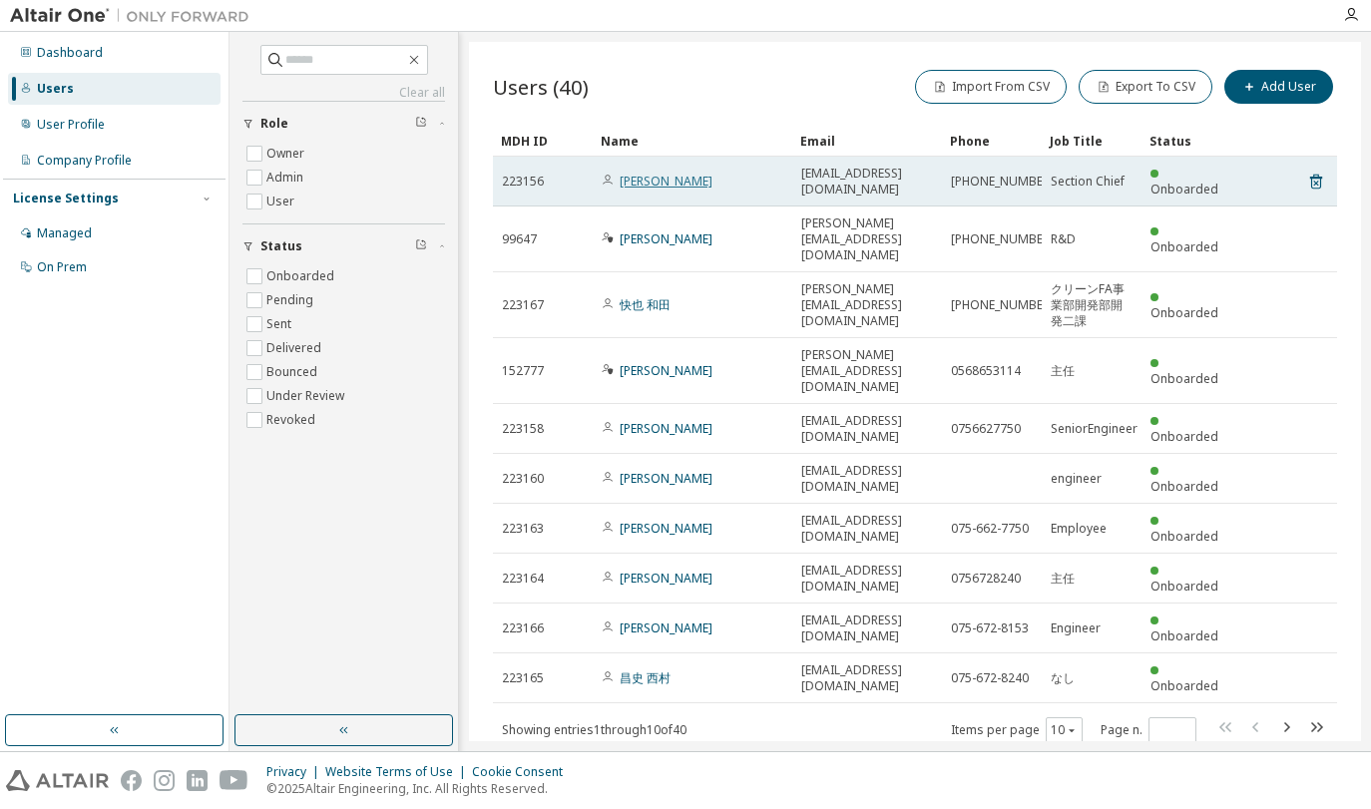
click at [658, 176] on link "Mitsunori Hirose" at bounding box center [666, 181] width 93 height 17
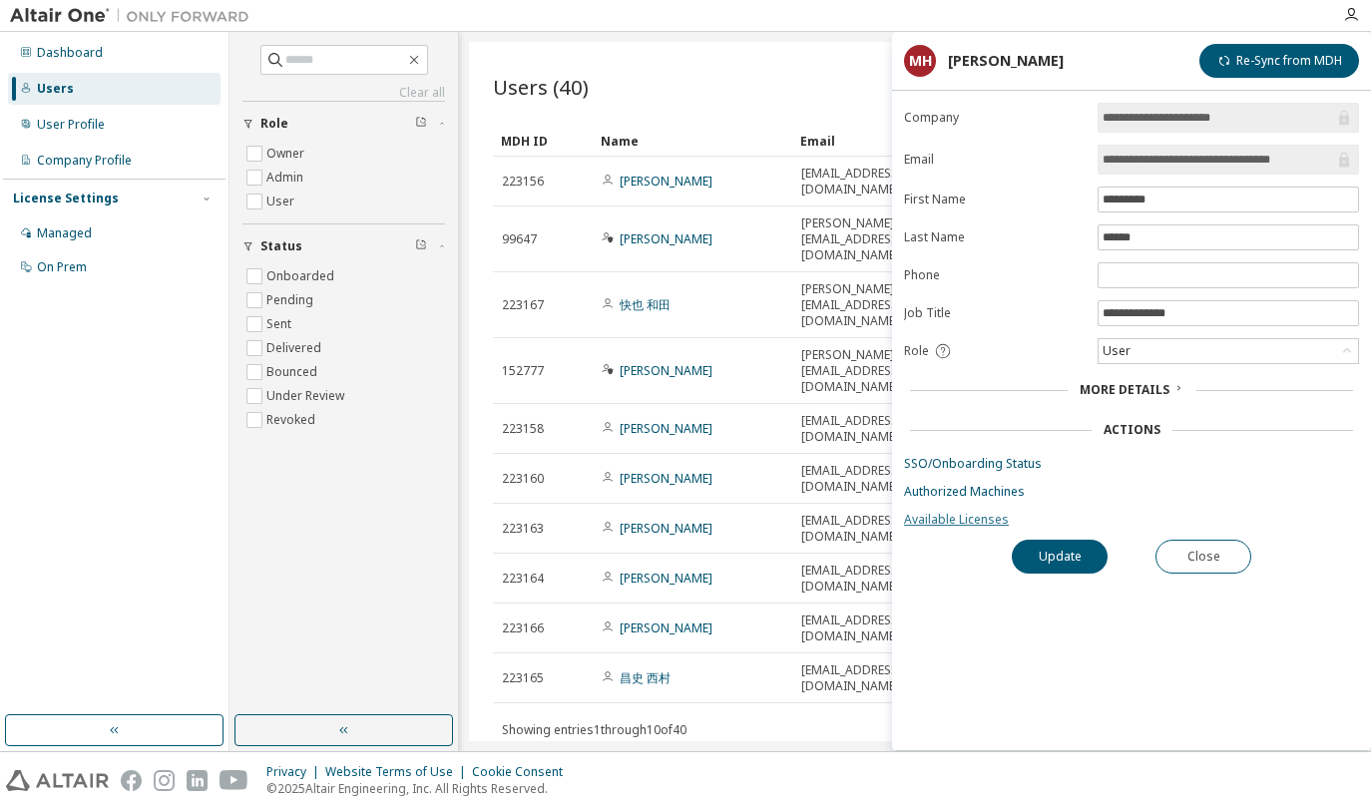
click at [979, 522] on link "Available Licenses" at bounding box center [1131, 520] width 455 height 16
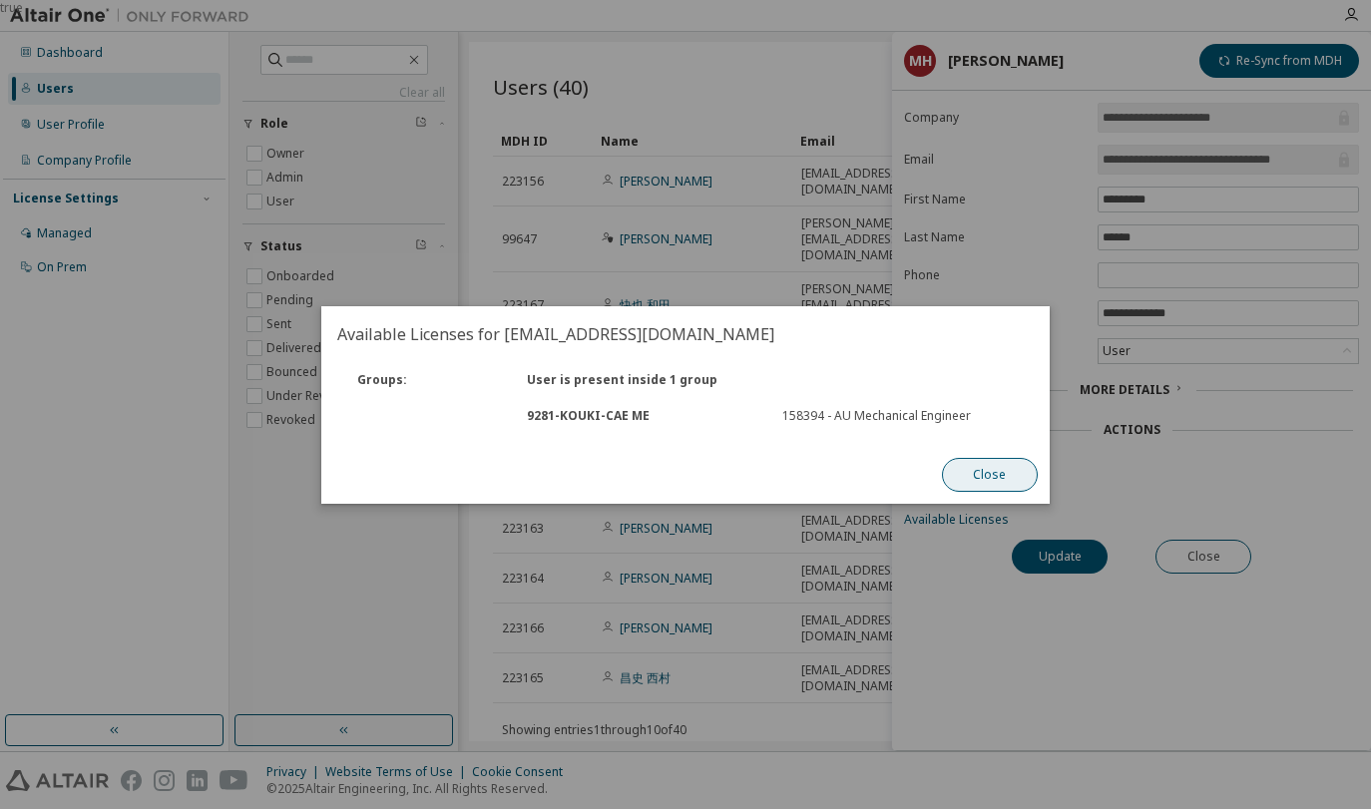
click at [992, 476] on button "Close" at bounding box center [990, 475] width 96 height 34
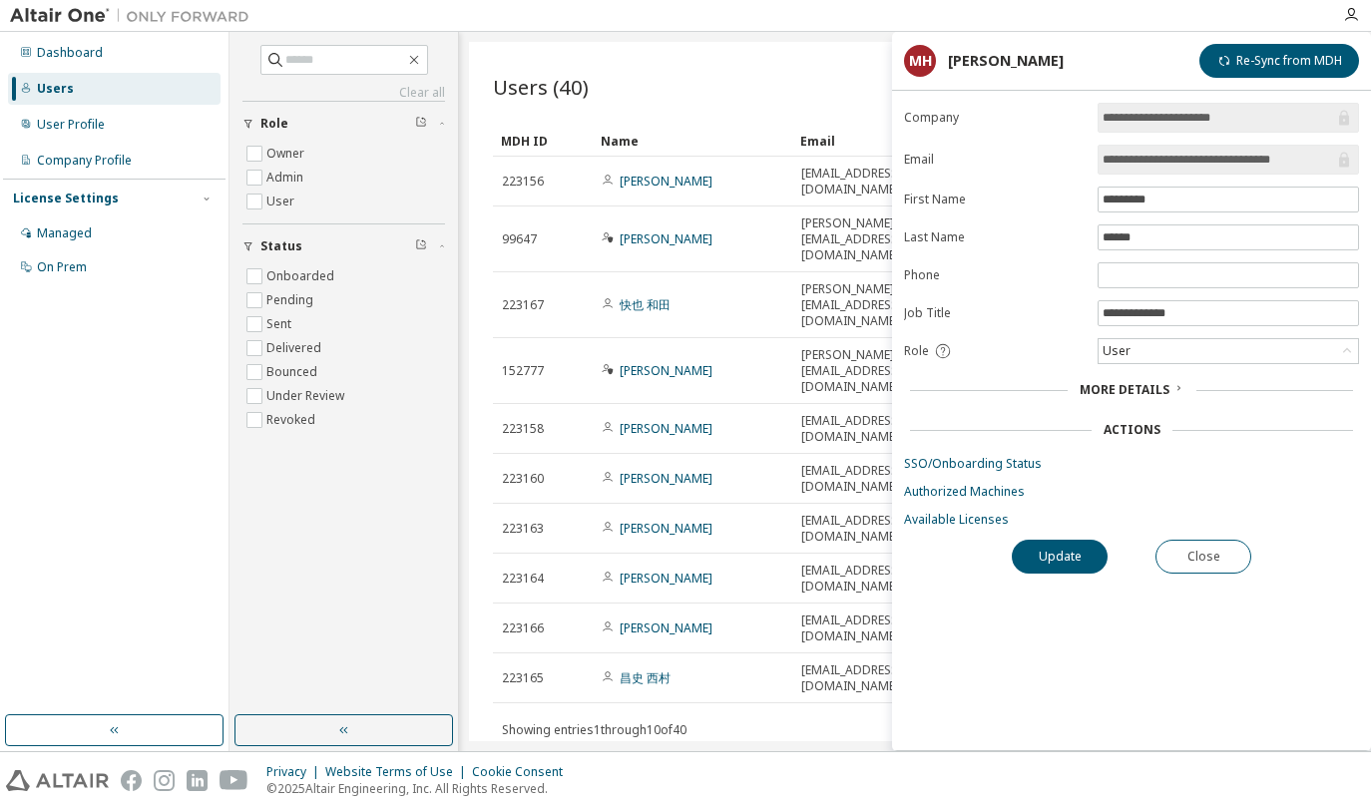
click at [969, 621] on div "**********" at bounding box center [1131, 427] width 479 height 648
click at [1190, 635] on div "**********" at bounding box center [1131, 427] width 479 height 648
click at [1206, 559] on button "Close" at bounding box center [1203, 557] width 96 height 34
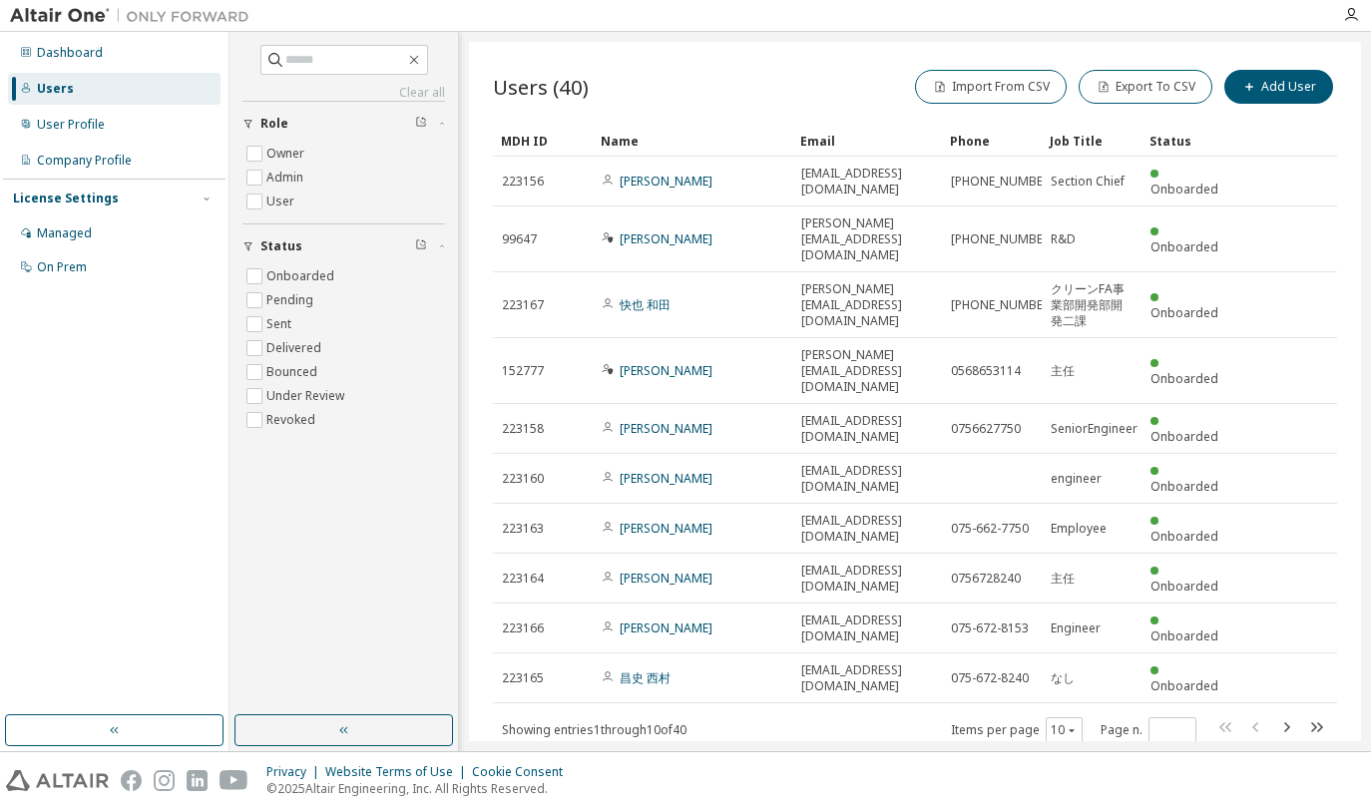
click at [1097, 668] on div "Users (40) Import From CSV Export To CSV Add User Clear Load Save Save As Field…" at bounding box center [915, 391] width 892 height 699
click at [840, 81] on div "Users (40) Import From CSV Export To CSV Add User" at bounding box center [915, 87] width 844 height 42
